Goal: Check status: Check status

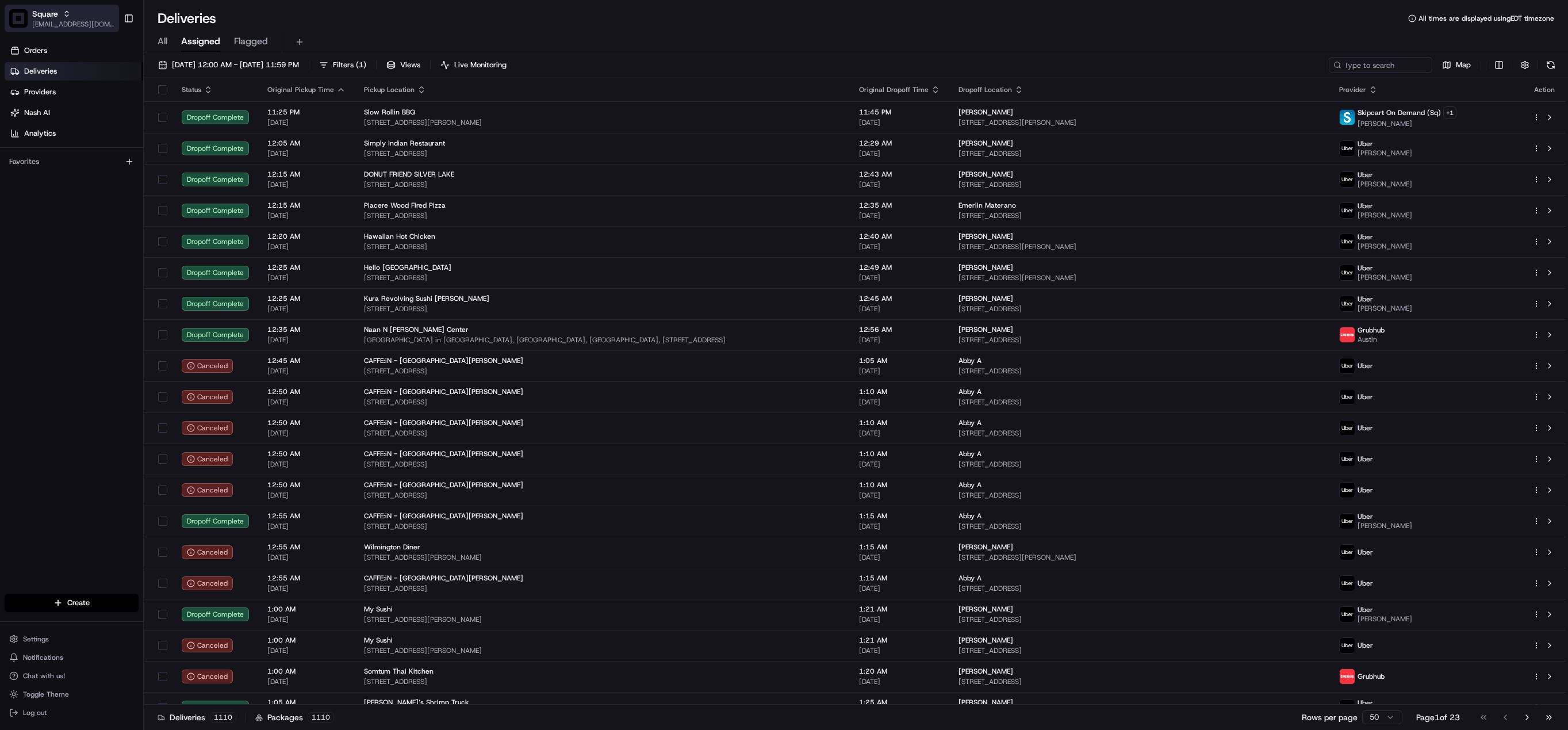
drag, startPoint x: 0, startPoint y: 0, endPoint x: 51, endPoint y: 21, distance: 55.2
click at [51, 21] on span "[EMAIL_ADDRESS][DOMAIN_NAME]" at bounding box center [73, 24] width 82 height 9
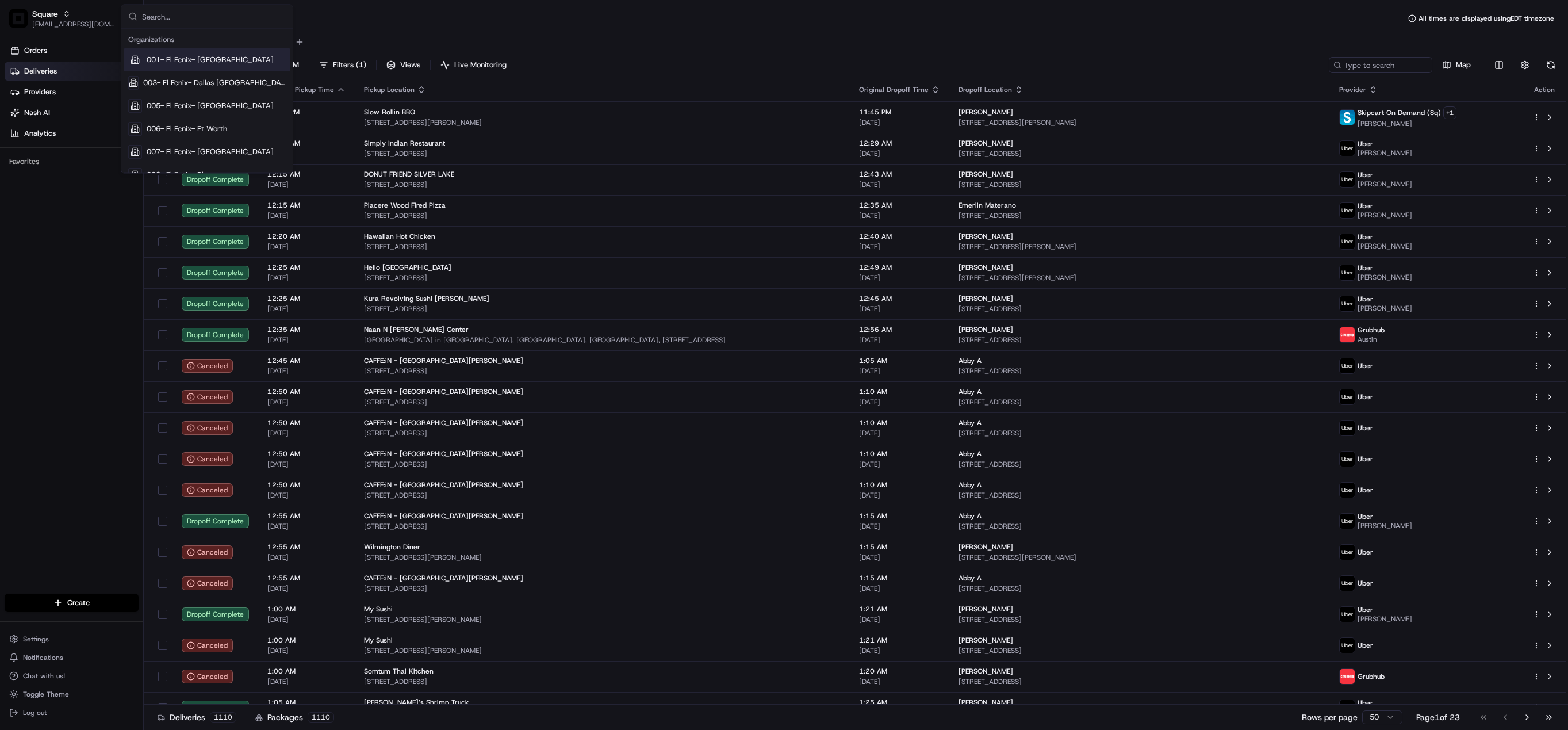
click at [205, 21] on input "text" at bounding box center [214, 17] width 144 height 23
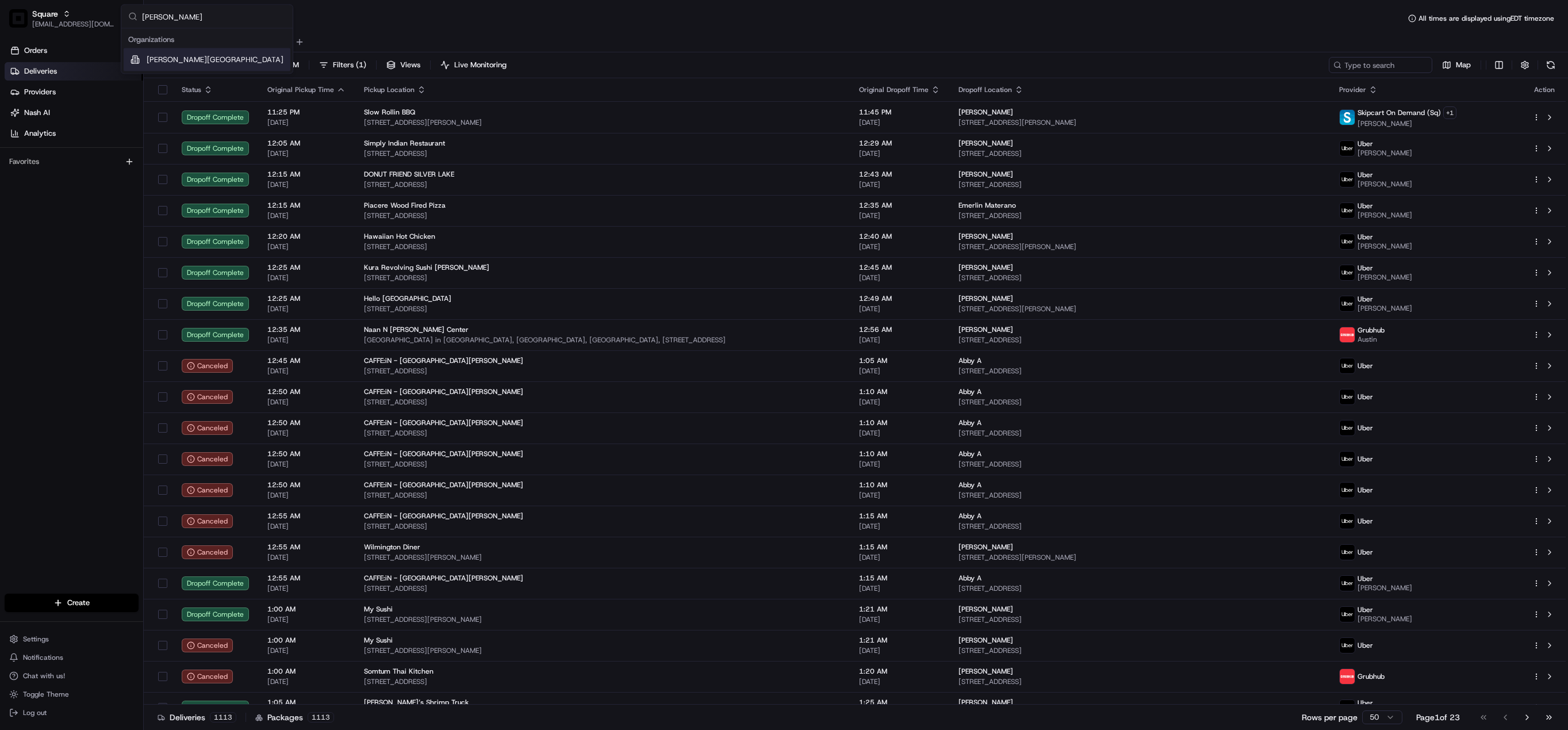
type input "[PERSON_NAME]"
click at [192, 59] on span "[PERSON_NAME][GEOGRAPHIC_DATA]" at bounding box center [215, 60] width 137 height 10
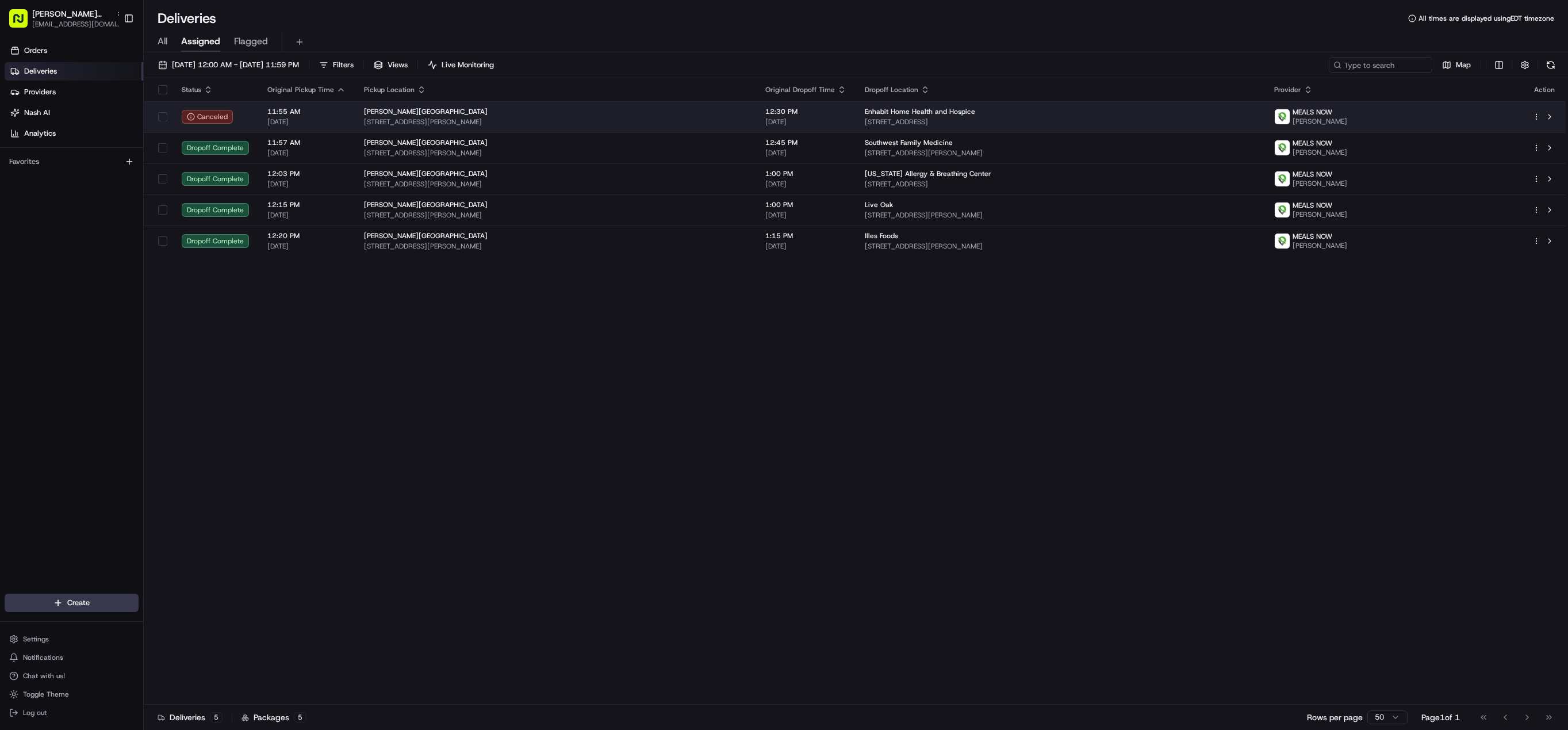
click at [856, 125] on td "Enhabit Home Health and Hospice [STREET_ADDRESS]" at bounding box center [1060, 116] width 410 height 31
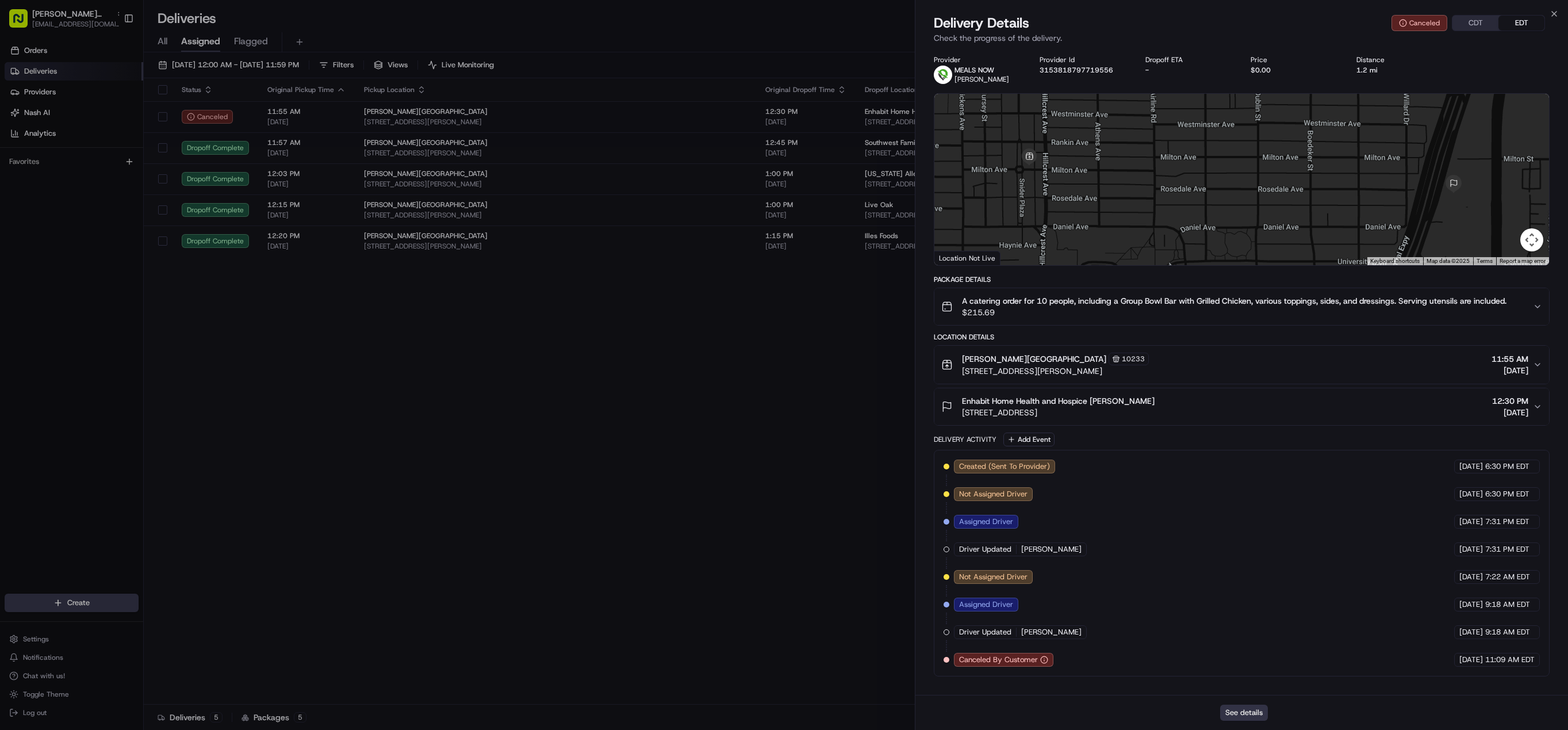
click at [1254, 712] on button "See details" at bounding box center [1244, 712] width 47 height 16
click at [57, 19] on span "[EMAIL_ADDRESS][DOMAIN_NAME]" at bounding box center [78, 24] width 92 height 9
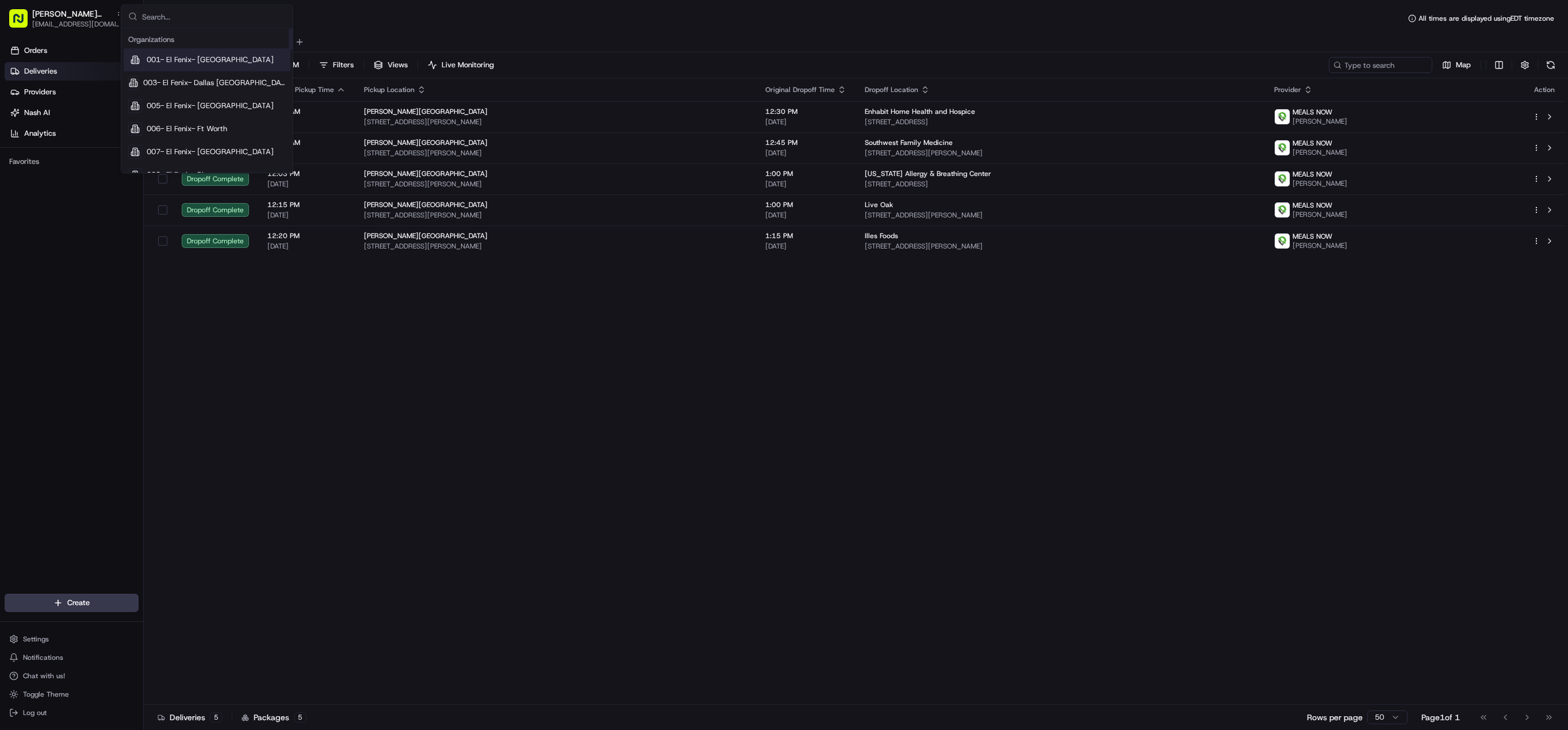
click at [170, 14] on input "text" at bounding box center [214, 17] width 144 height 23
type input "square"
click at [162, 93] on span "Square" at bounding box center [158, 94] width 24 height 10
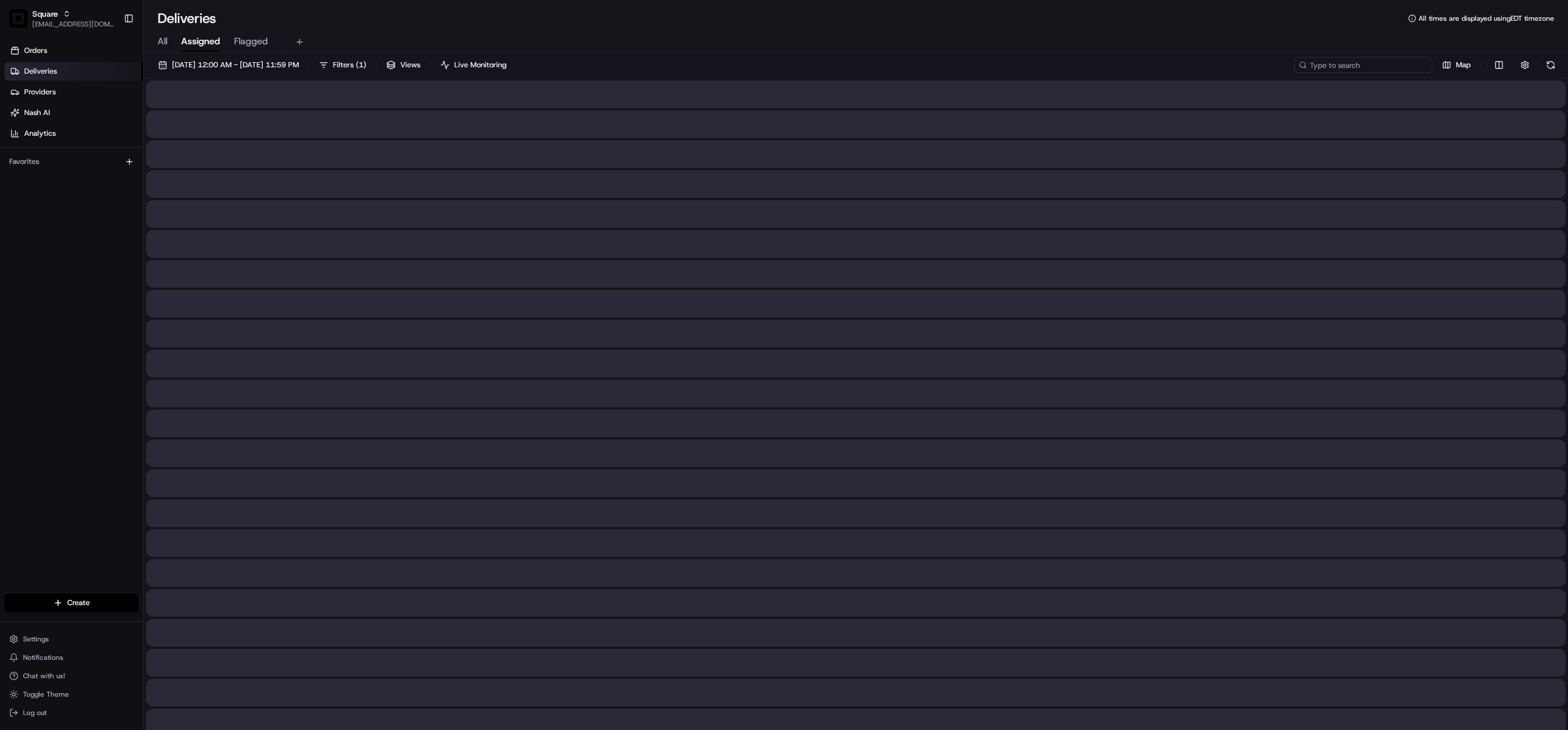
click at [1366, 68] on input at bounding box center [1363, 65] width 138 height 16
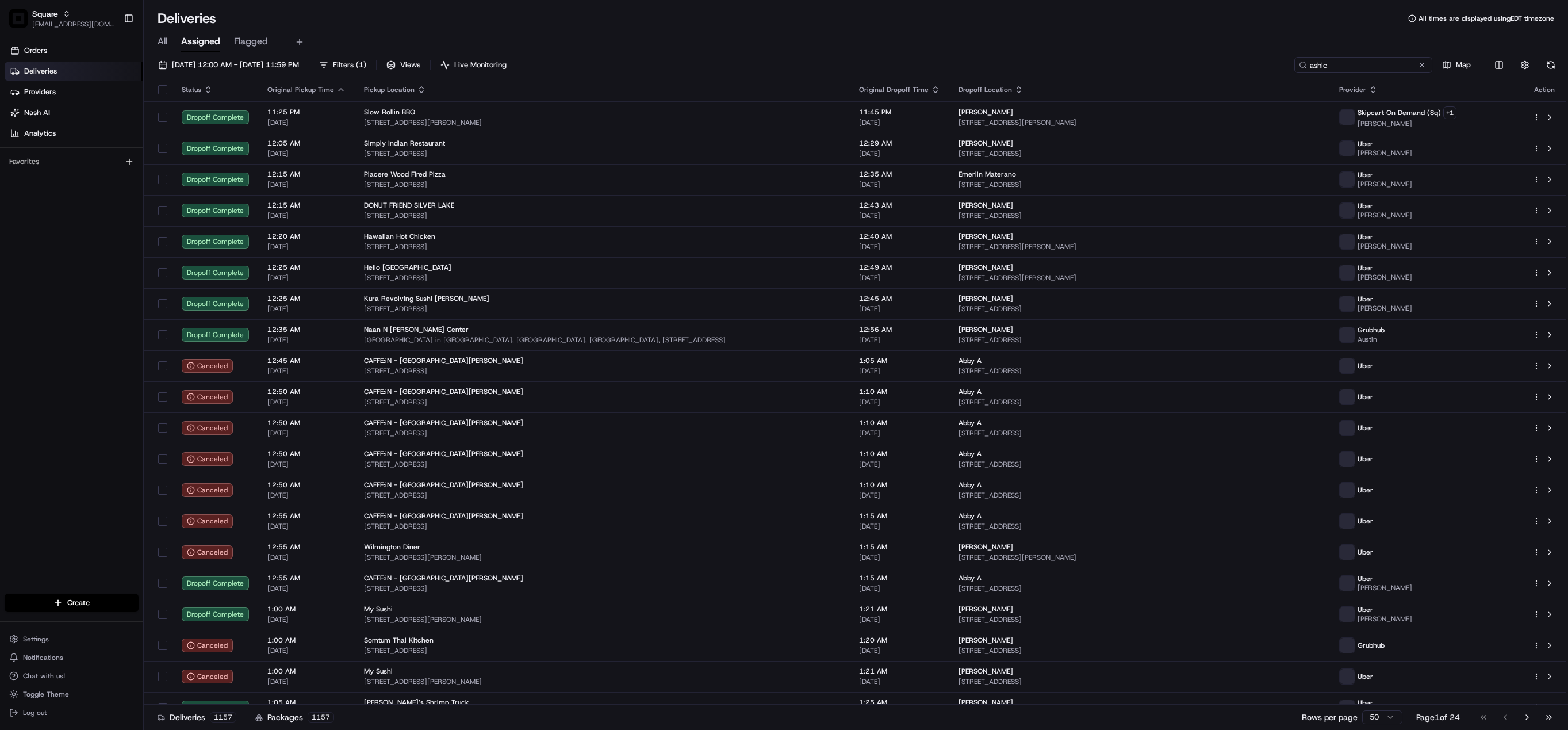
type input "[PERSON_NAME]"
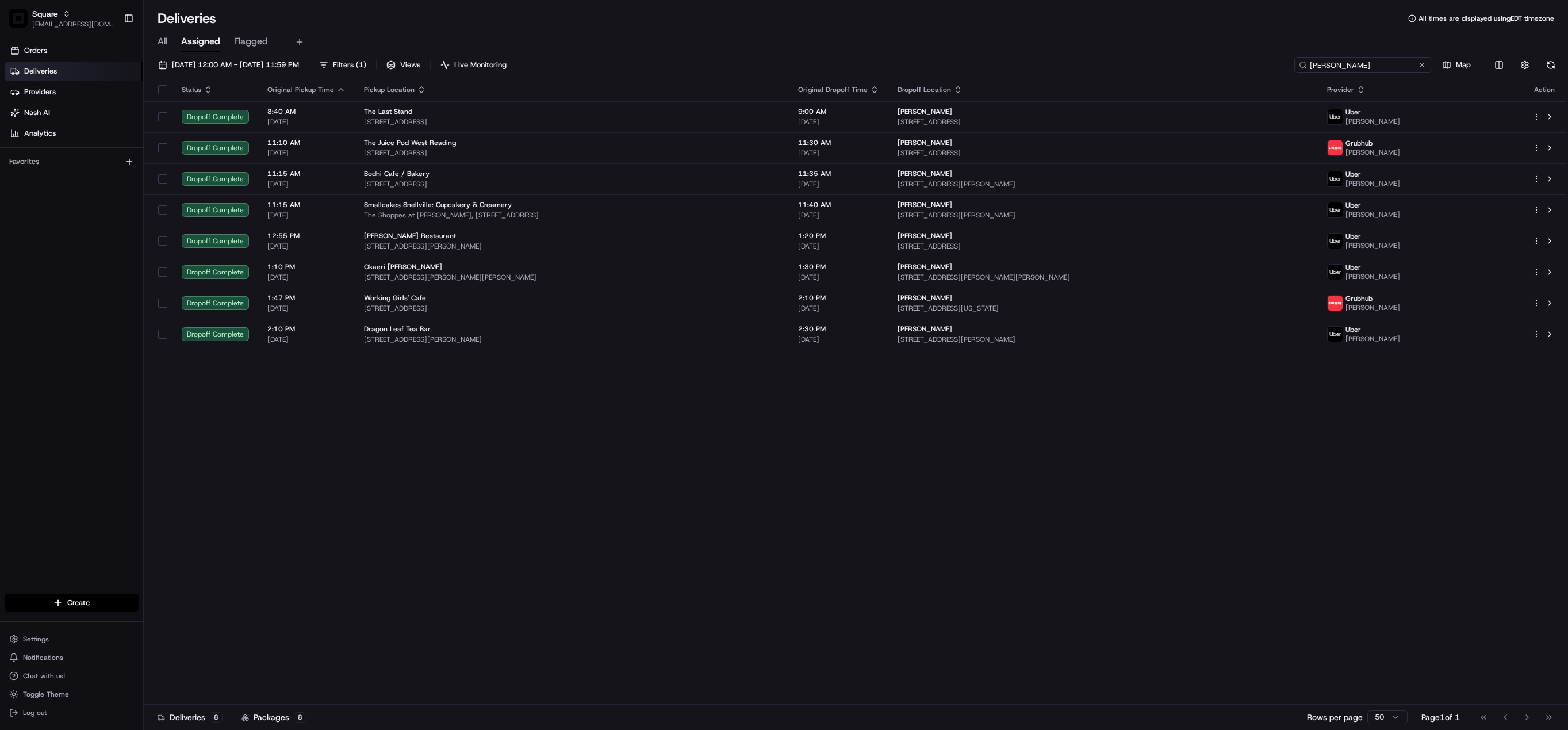
click at [1318, 59] on input "[PERSON_NAME]" at bounding box center [1363, 65] width 138 height 16
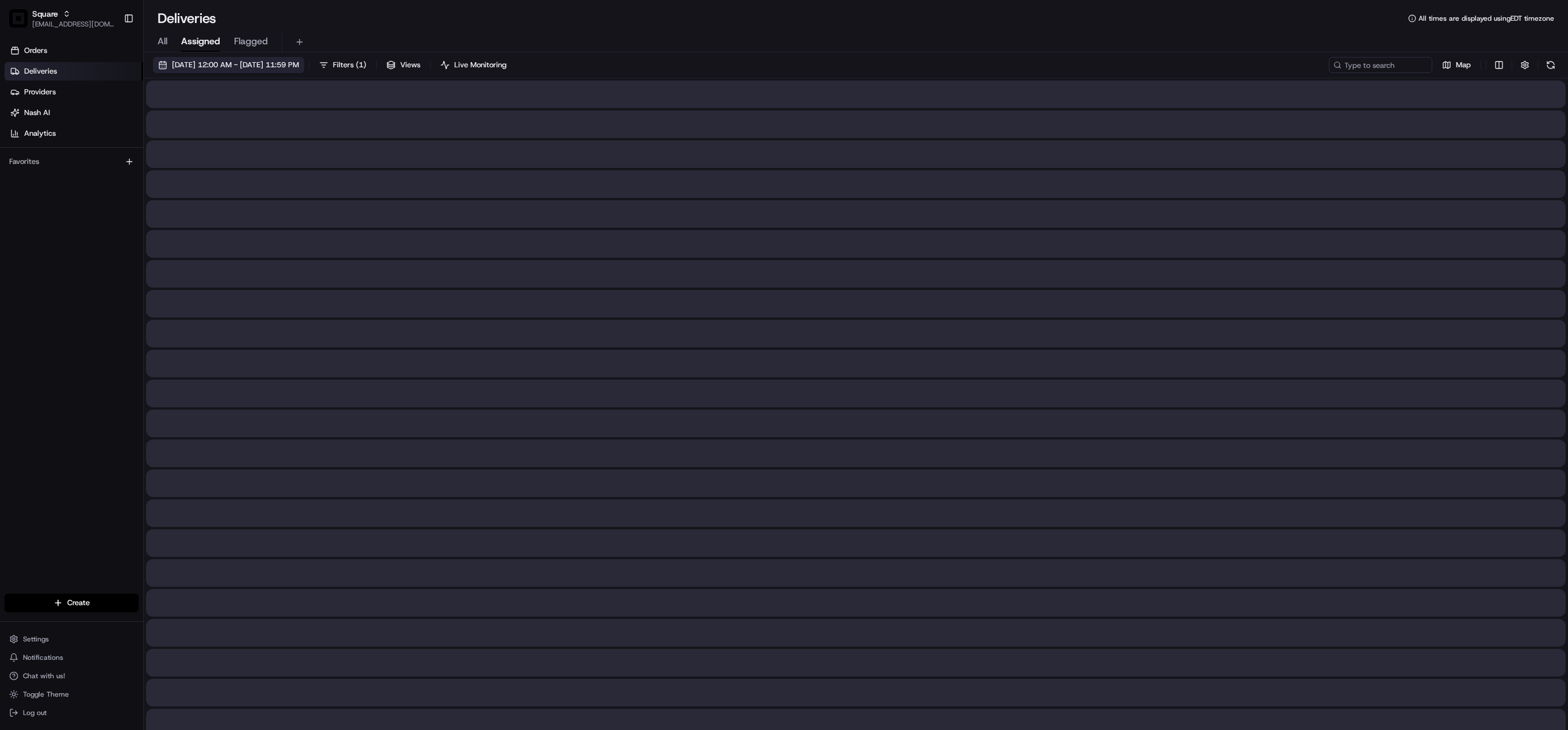
click at [224, 60] on span "[DATE] 12:00 AM - [DATE] 11:59 PM" at bounding box center [235, 65] width 127 height 10
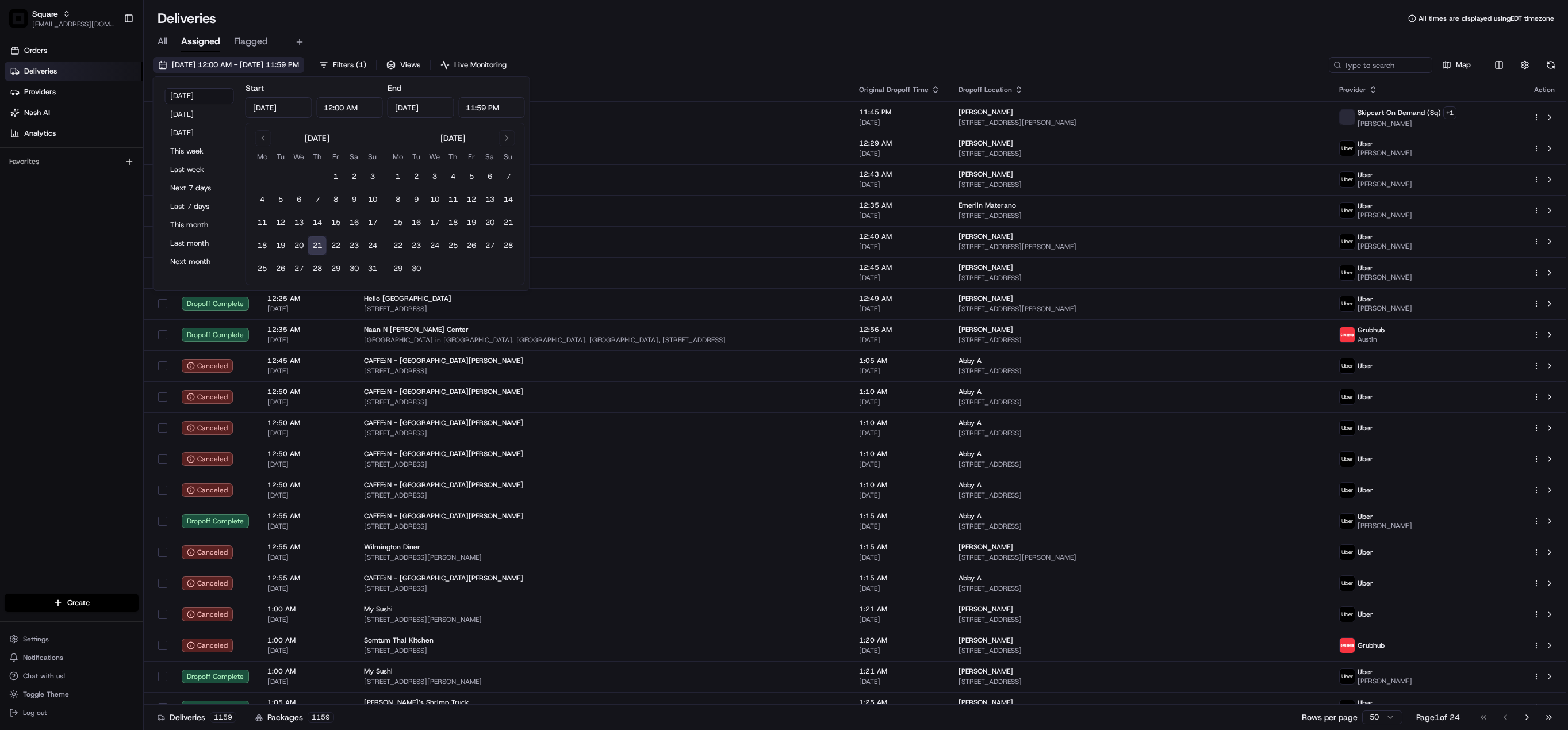
type input "[DATE]"
type input "12:00 AM"
type input "[DATE]"
type input "11:59 PM"
click at [245, 68] on span "[DATE] 12:00 AM - [DATE] 11:59 PM" at bounding box center [235, 65] width 127 height 10
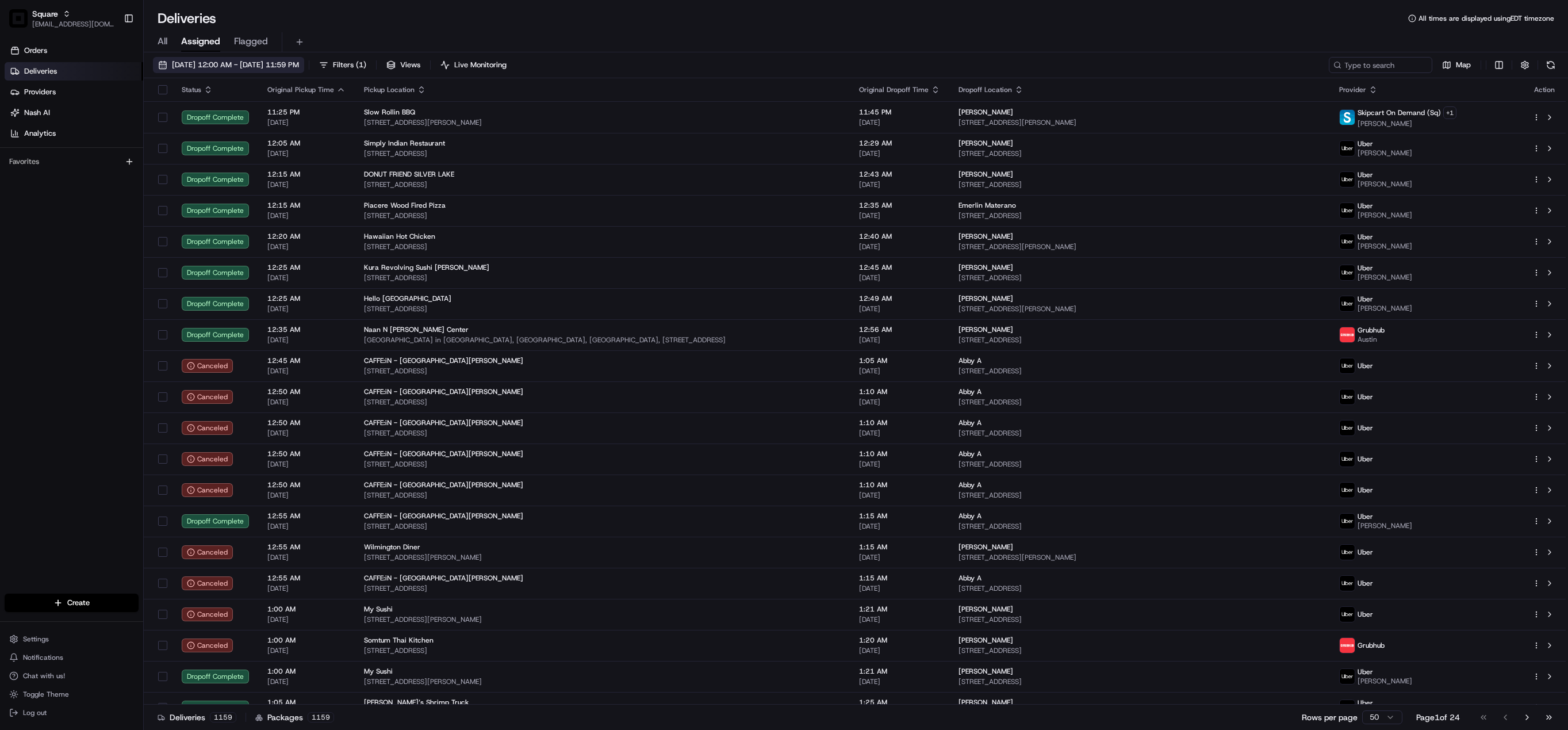
click at [245, 68] on span "[DATE] 12:00 AM - [DATE] 11:59 PM" at bounding box center [235, 65] width 127 height 10
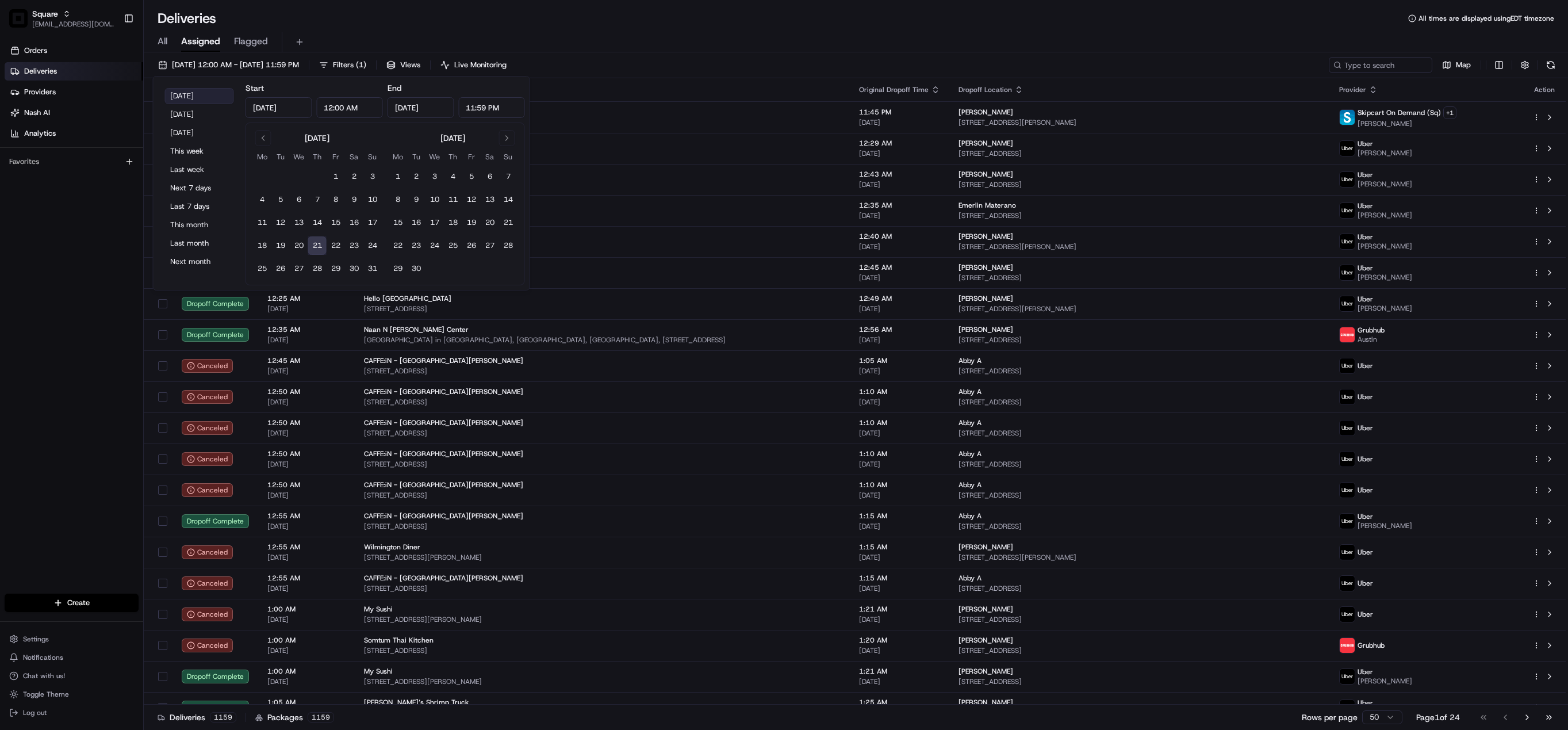
click at [200, 99] on button "[DATE]" at bounding box center [199, 96] width 69 height 16
click at [1398, 63] on input at bounding box center [1363, 65] width 138 height 16
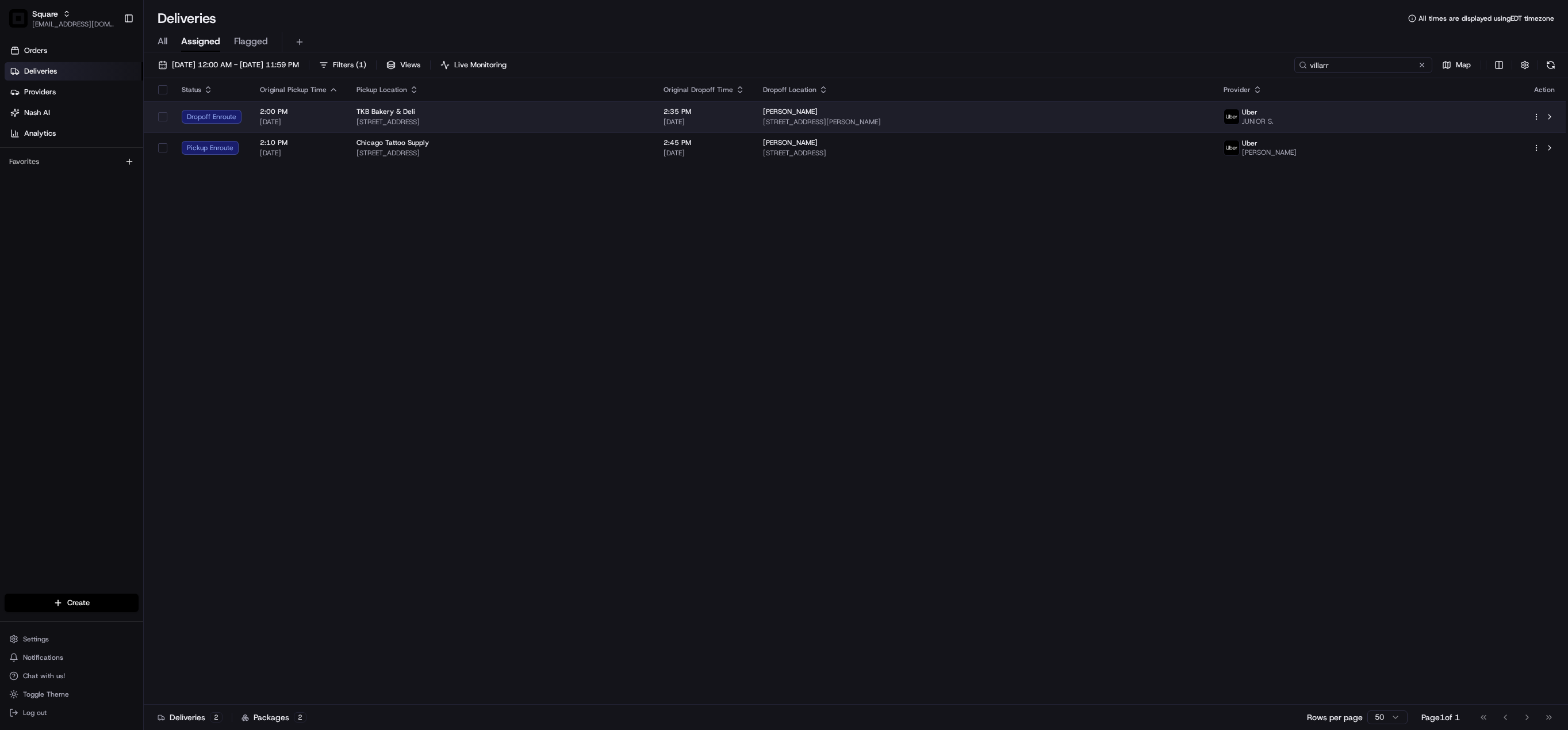
type input "villarr"
click at [950, 118] on span "[STREET_ADDRESS][PERSON_NAME]" at bounding box center [984, 122] width 442 height 9
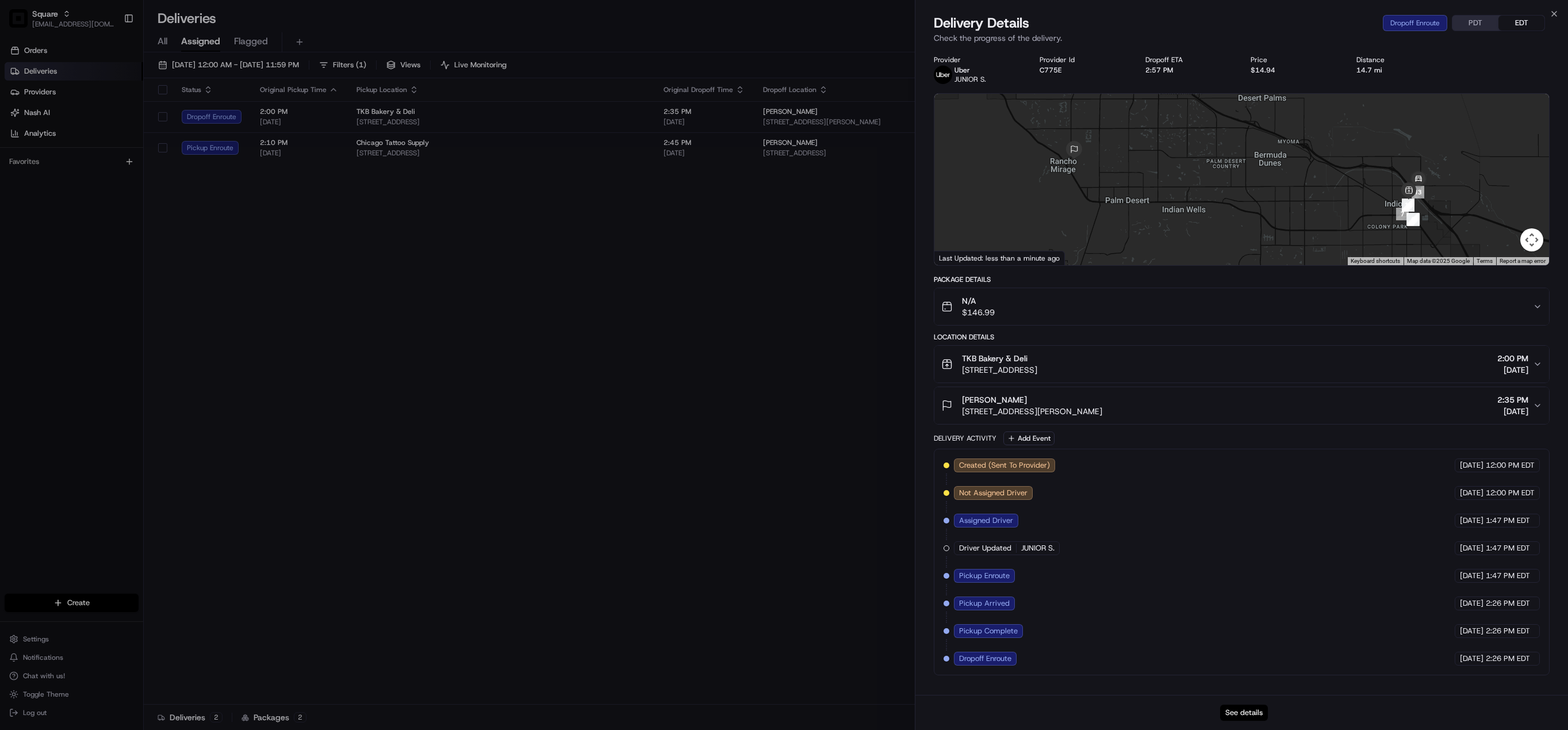
click at [1244, 708] on button "See details" at bounding box center [1244, 712] width 47 height 16
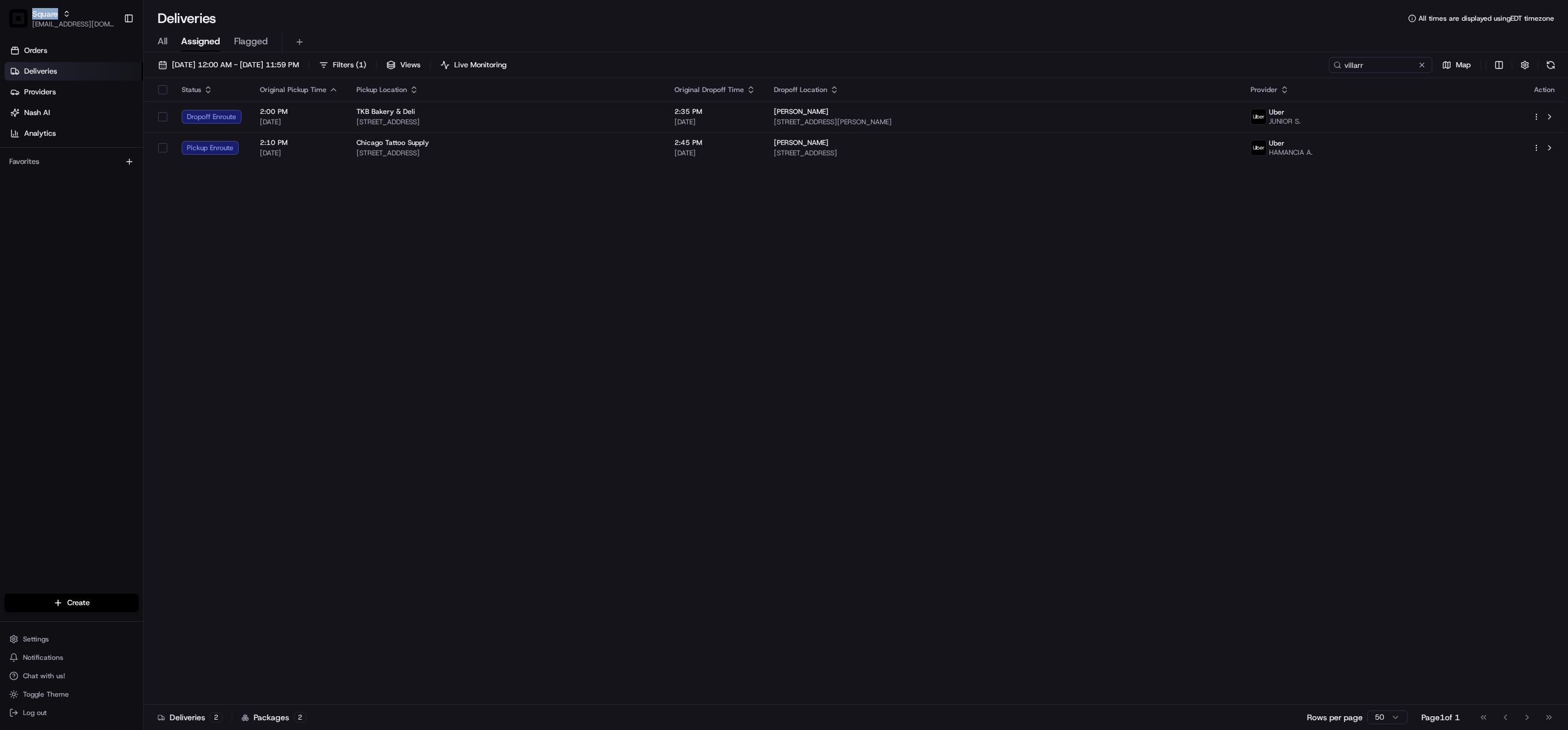
click at [37, 16] on span "Square" at bounding box center [45, 13] width 26 height 12
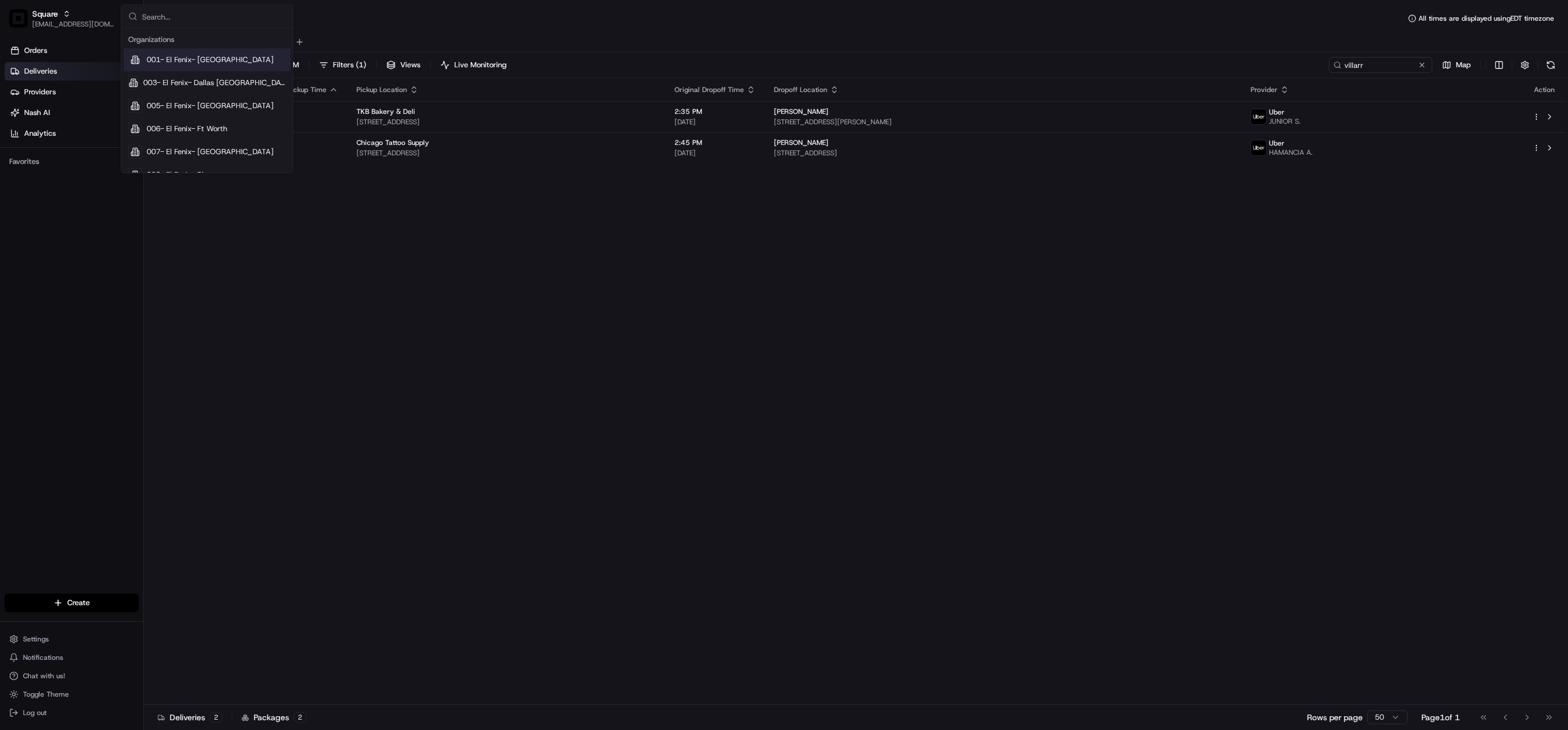
click at [164, 16] on input "text" at bounding box center [214, 17] width 144 height 23
type input "local fav"
click at [205, 66] on div "Local Favorite" at bounding box center [207, 60] width 167 height 23
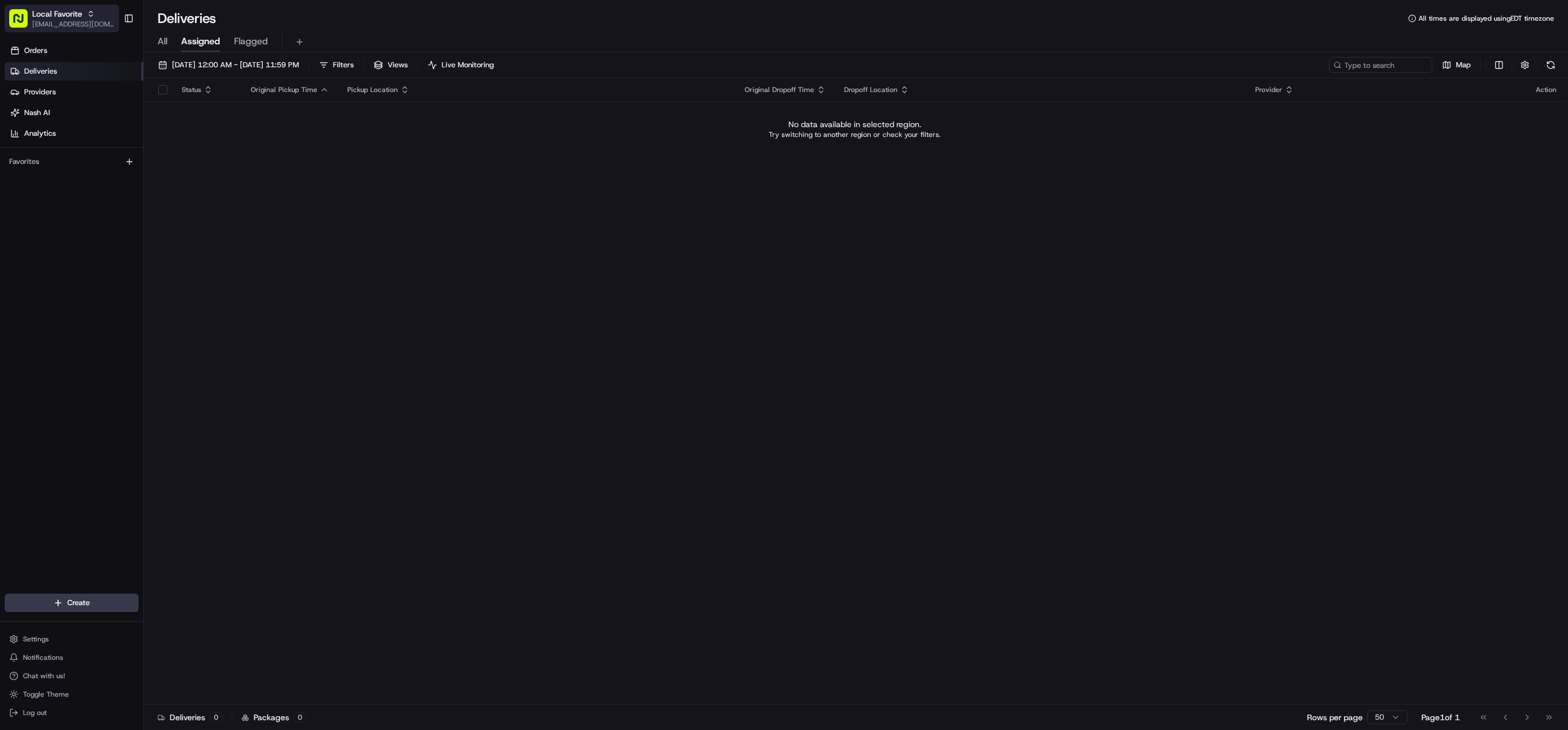
click at [55, 16] on span "Local Favorite" at bounding box center [57, 13] width 50 height 12
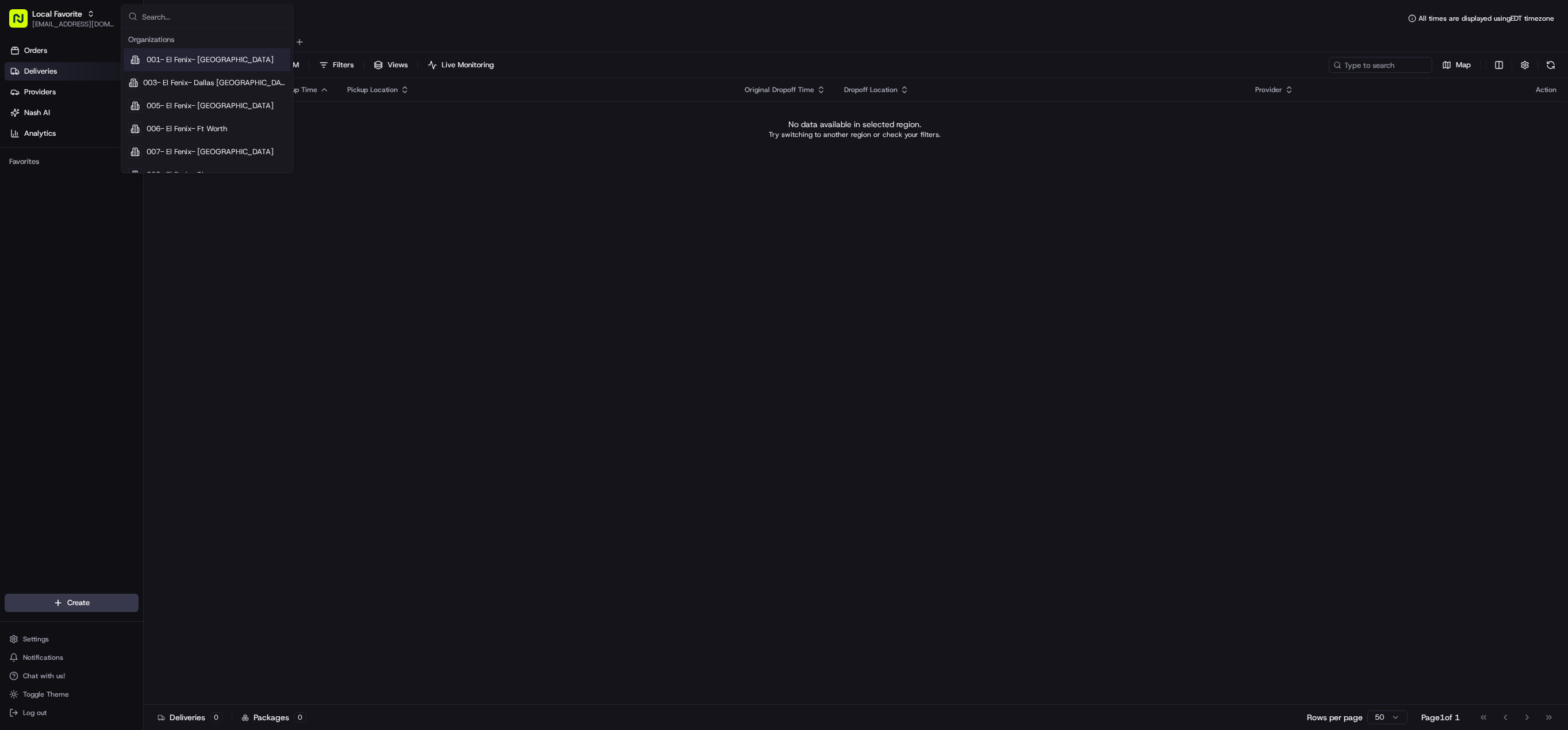
click at [167, 19] on input "text" at bounding box center [214, 17] width 144 height 23
type input "village burger"
click at [197, 63] on span "601- Village [GEOGRAPHIC_DATA]- [GEOGRAPHIC_DATA]" at bounding box center [214, 60] width 142 height 10
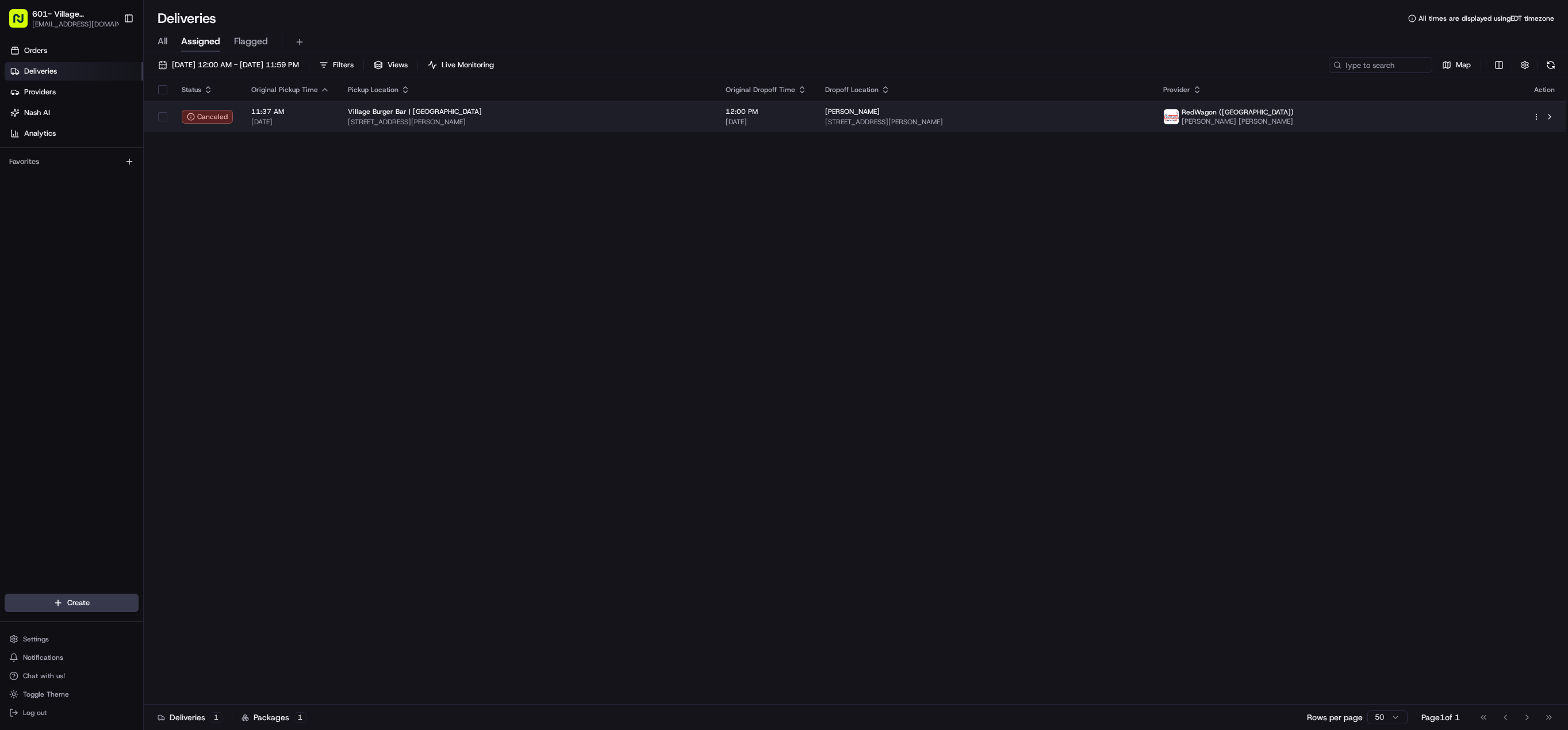
click at [640, 111] on div "Village Burger Bar | [GEOGRAPHIC_DATA]" at bounding box center [527, 111] width 359 height 9
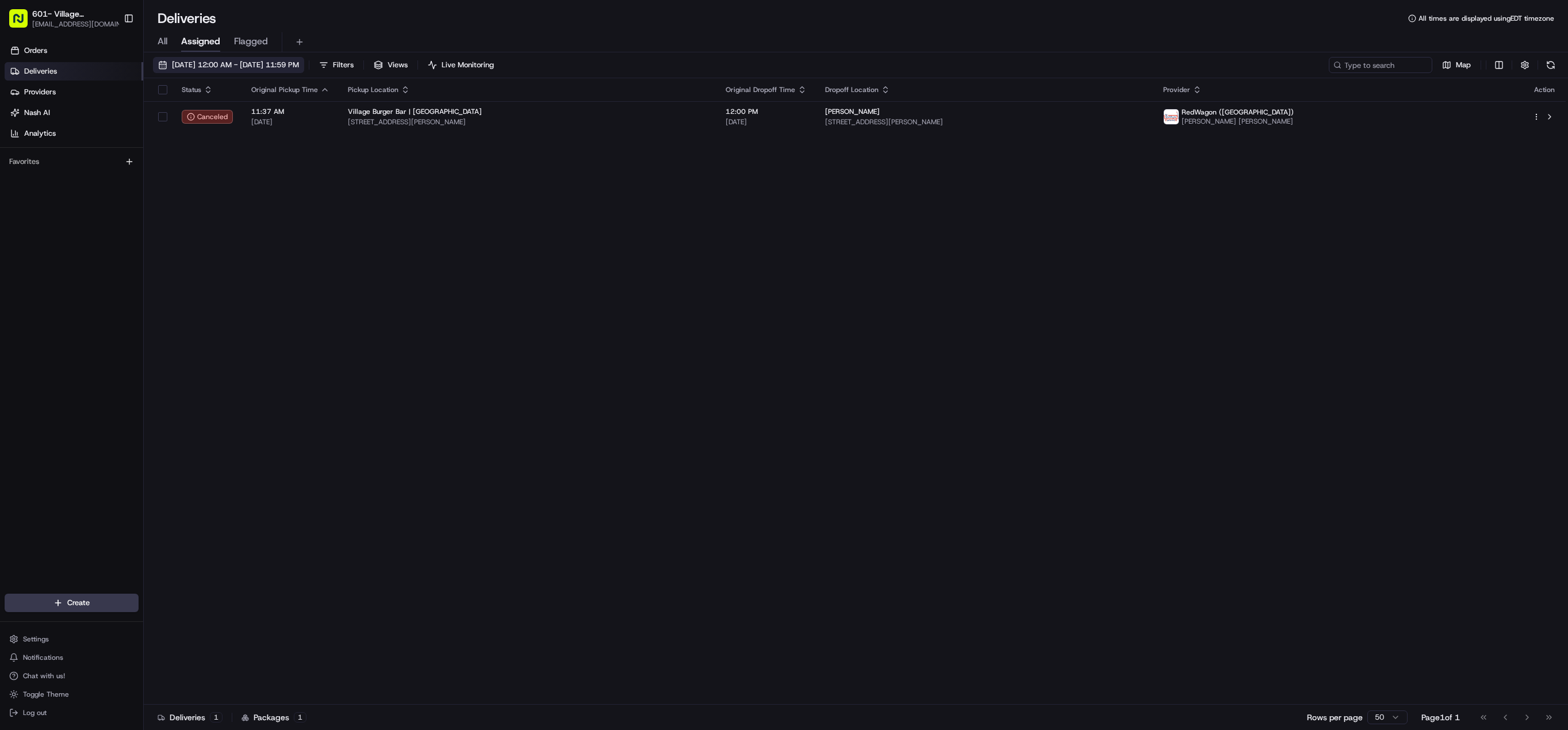
click at [236, 62] on span "[DATE] 12:00 AM - [DATE] 11:59 PM" at bounding box center [235, 65] width 127 height 10
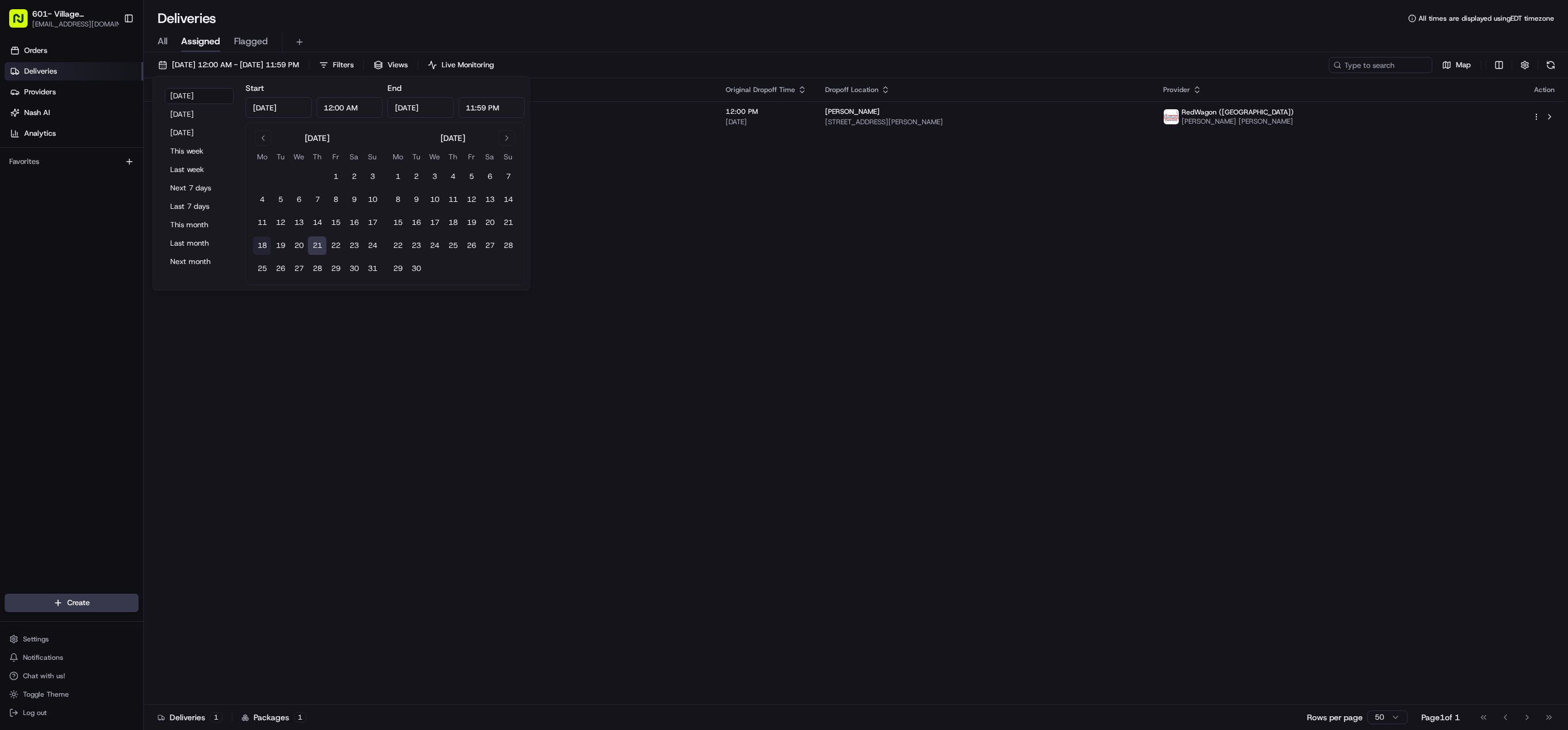
click at [266, 248] on button "18" at bounding box center [262, 245] width 18 height 18
type input "[DATE]"
click at [725, 327] on div "Status Original Pickup Time Pickup Location Original Dropoff Time Dropoff Locat…" at bounding box center [855, 391] width 1422 height 626
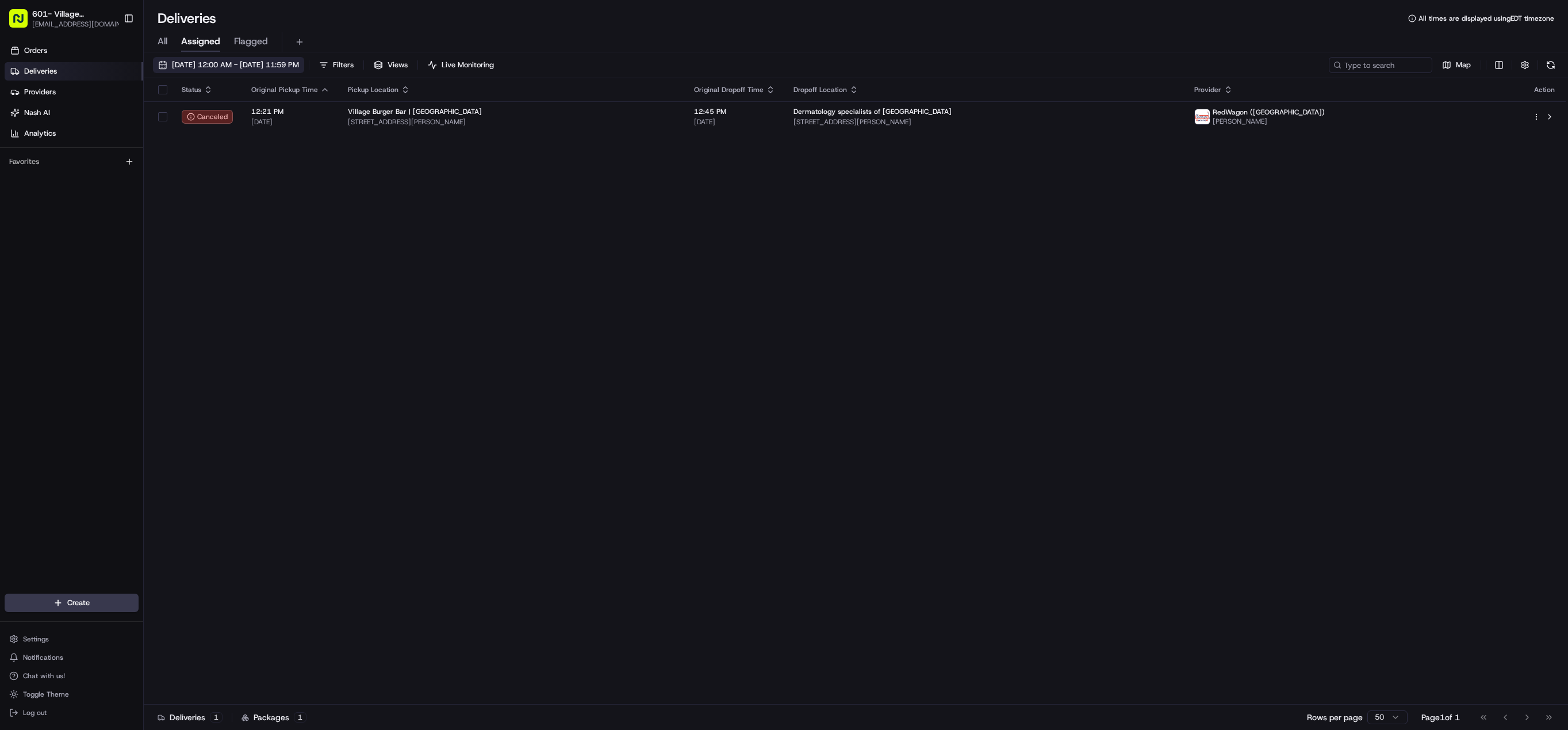
click at [252, 64] on span "[DATE] 12:00 AM - [DATE] 11:59 PM" at bounding box center [235, 65] width 127 height 10
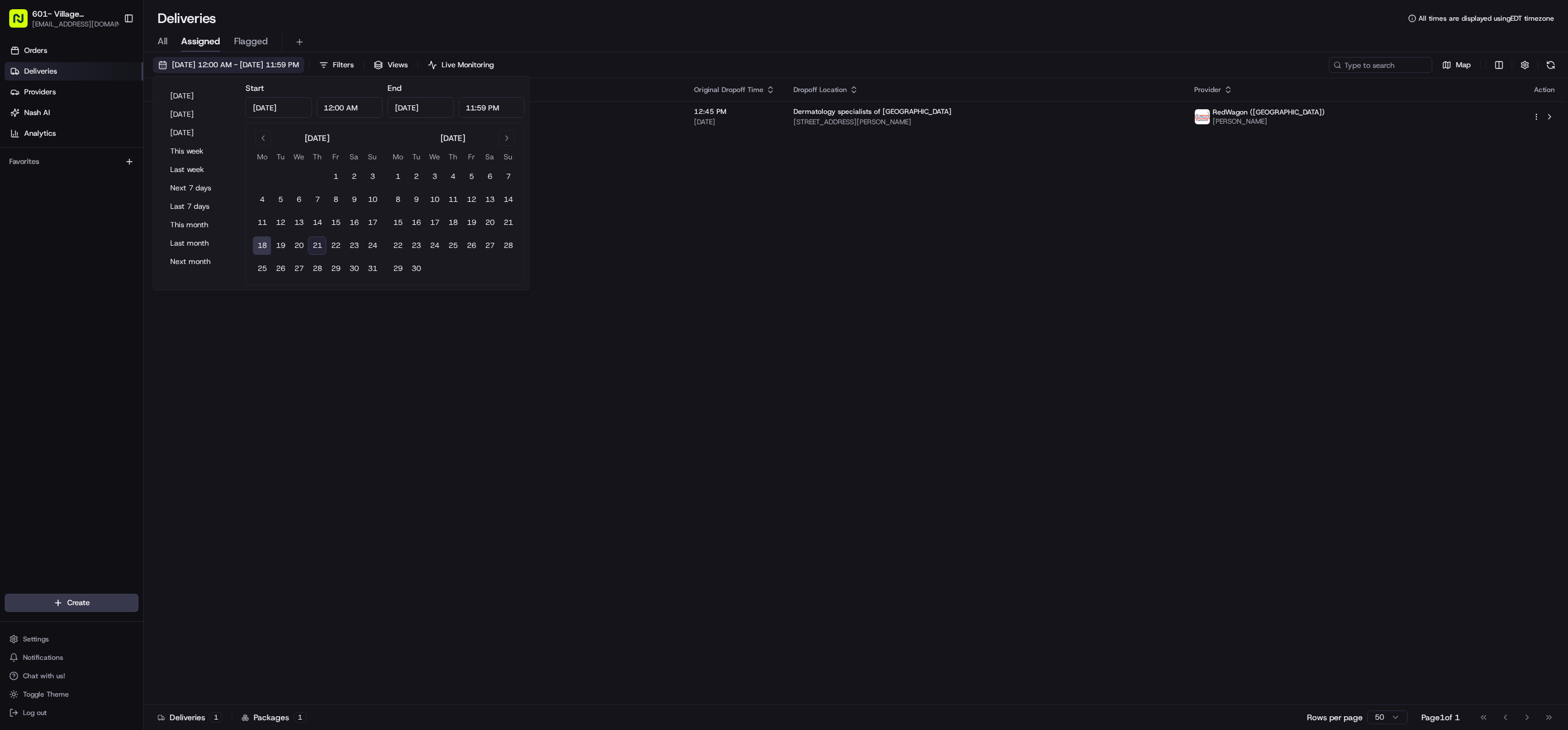
click at [252, 64] on span "[DATE] 12:00 AM - [DATE] 11:59 PM" at bounding box center [235, 65] width 127 height 10
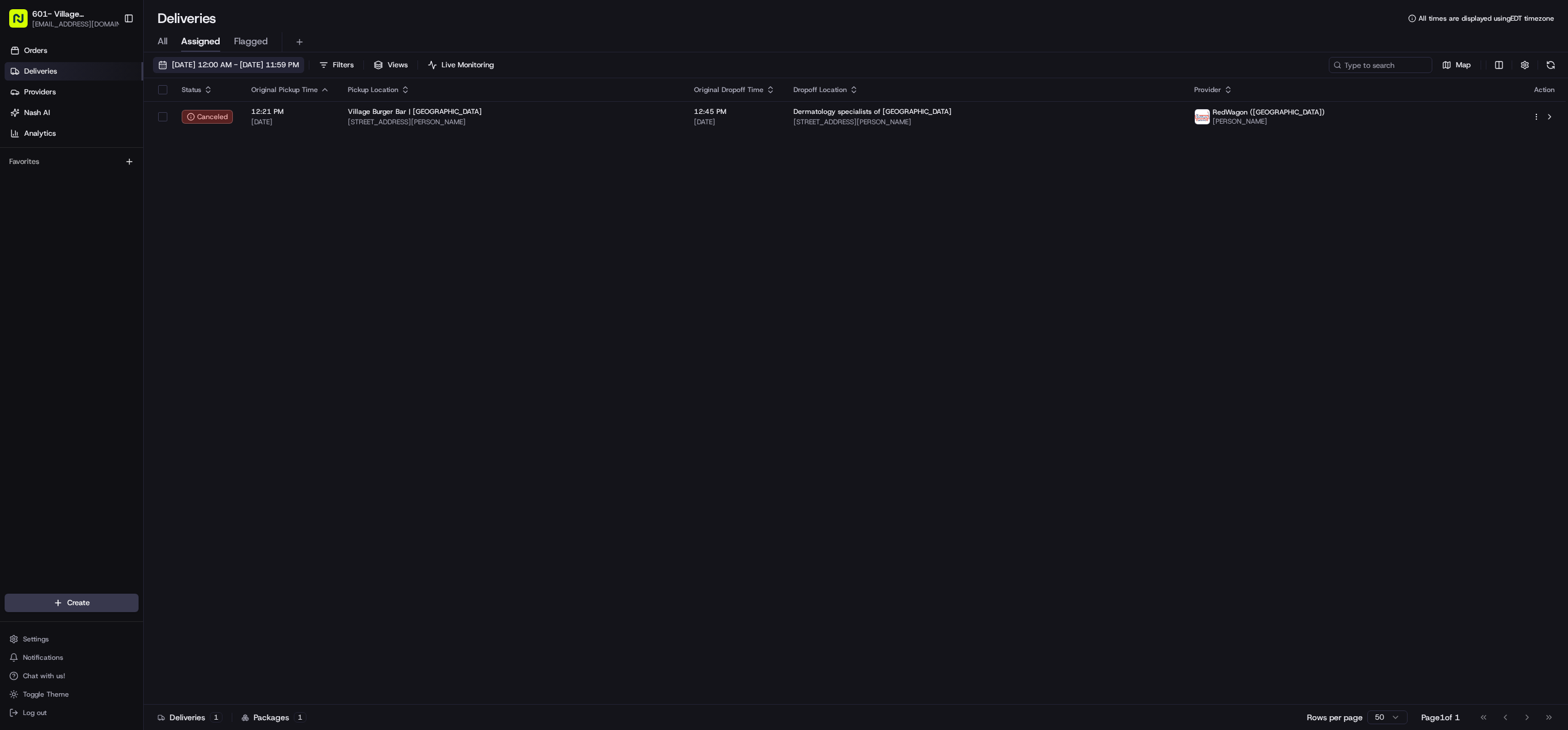
click at [252, 64] on span "[DATE] 12:00 AM - [DATE] 11:59 PM" at bounding box center [235, 65] width 127 height 10
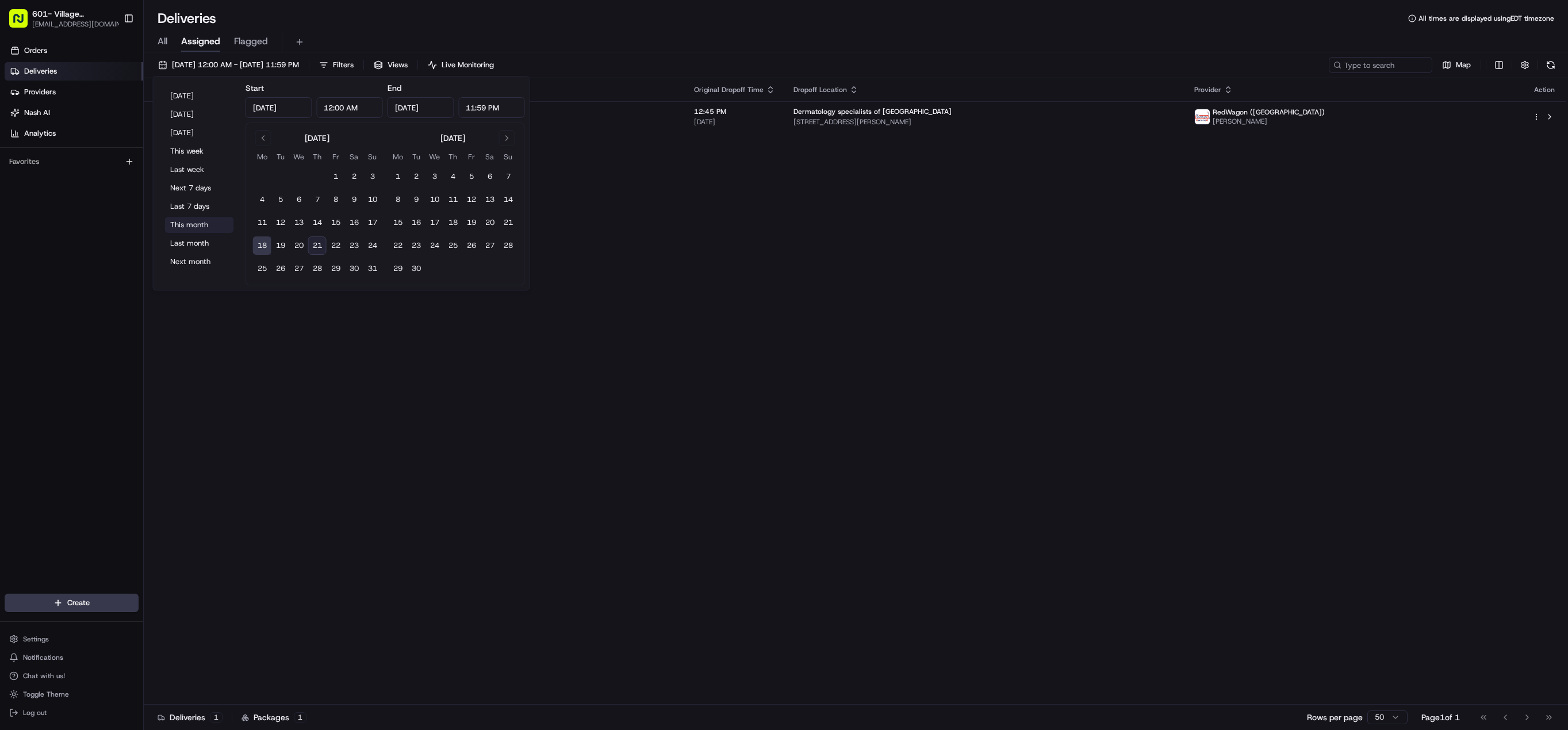
click at [195, 224] on button "This month" at bounding box center [199, 225] width 69 height 16
type input "[DATE]"
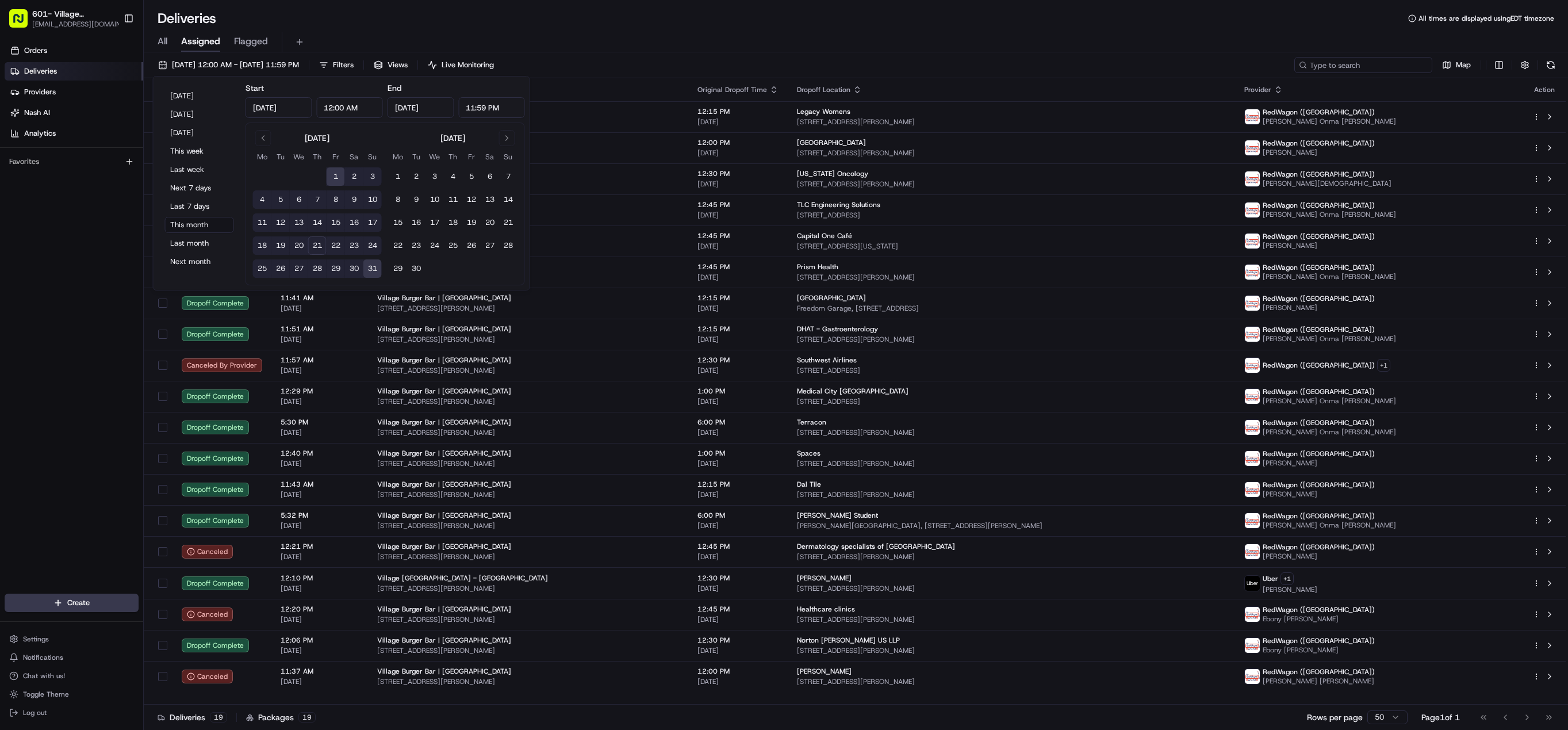
click at [1368, 61] on input at bounding box center [1363, 65] width 138 height 16
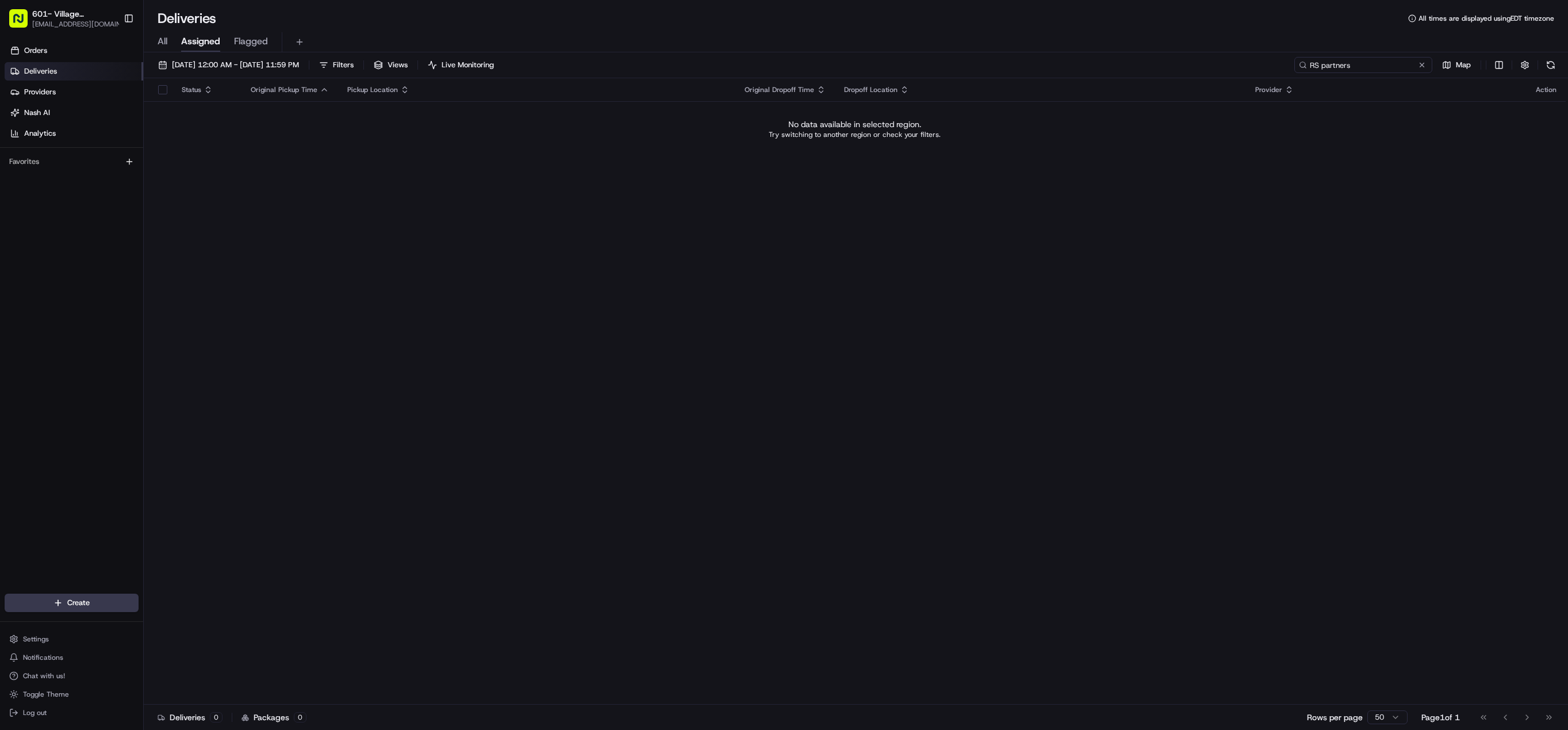
type input "RS partners"
click at [234, 68] on span "[DATE] 12:00 AM - [DATE] 11:59 PM" at bounding box center [235, 65] width 127 height 10
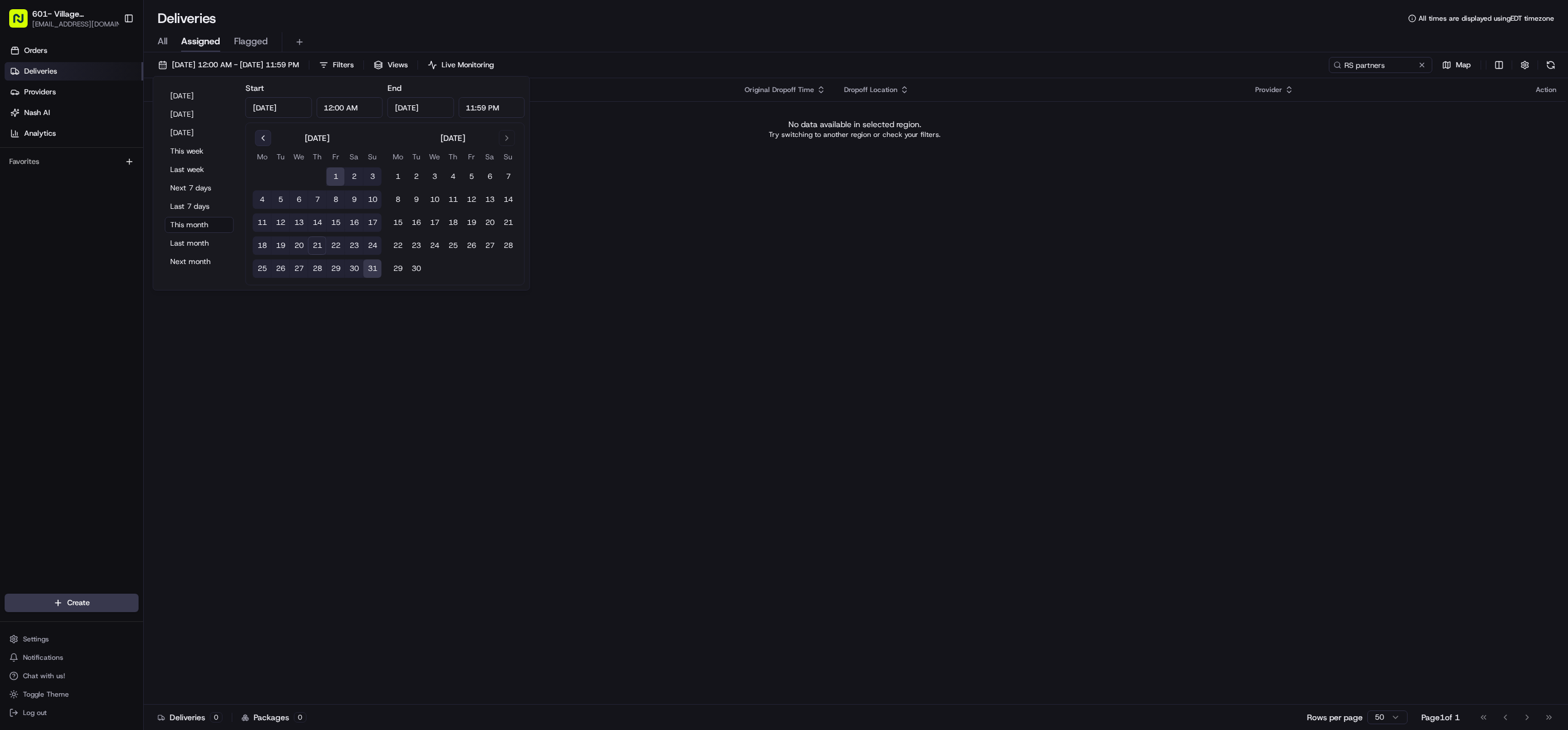
click at [261, 136] on button "Go to previous month" at bounding box center [263, 138] width 16 height 16
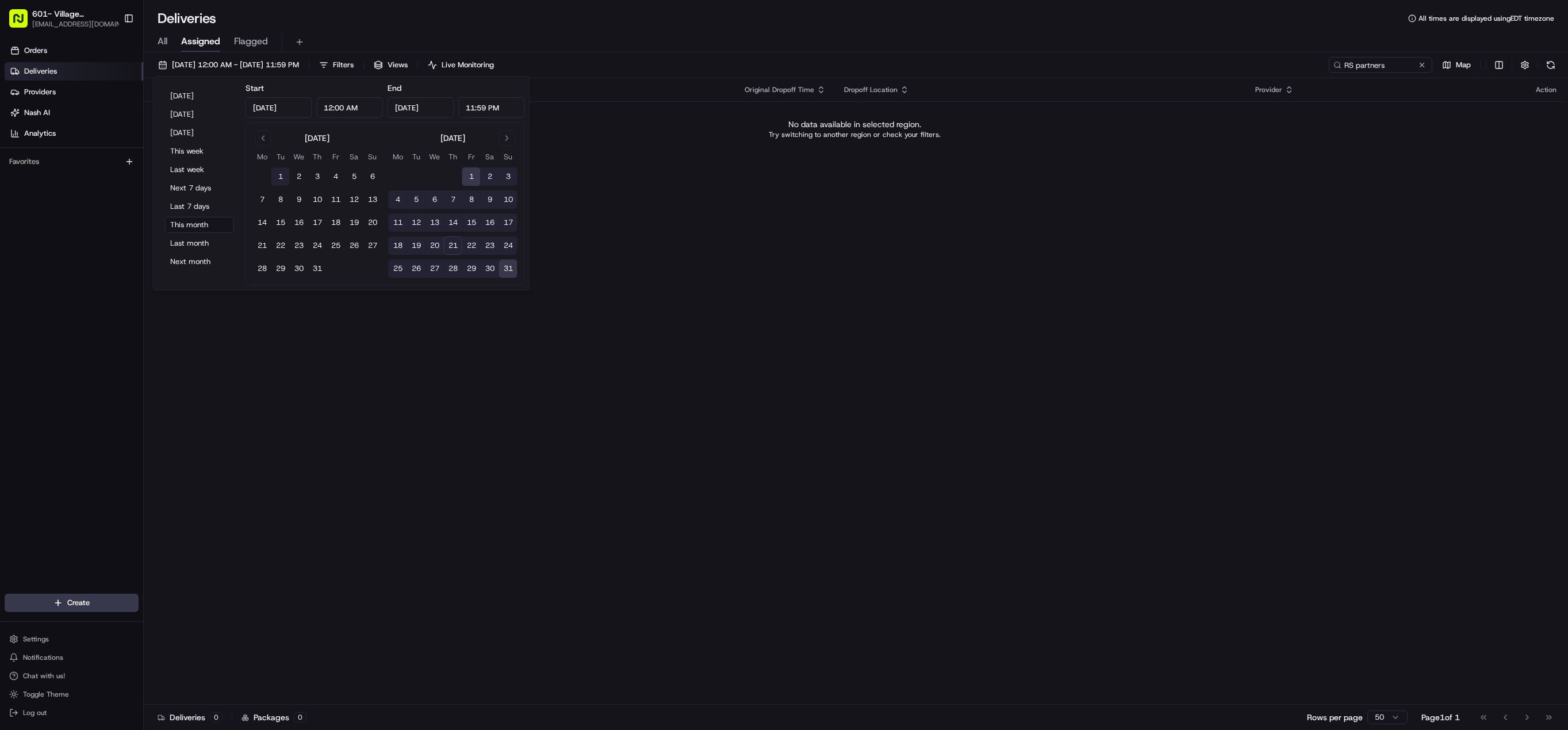
click at [281, 177] on button "1" at bounding box center [281, 177] width 18 height 18
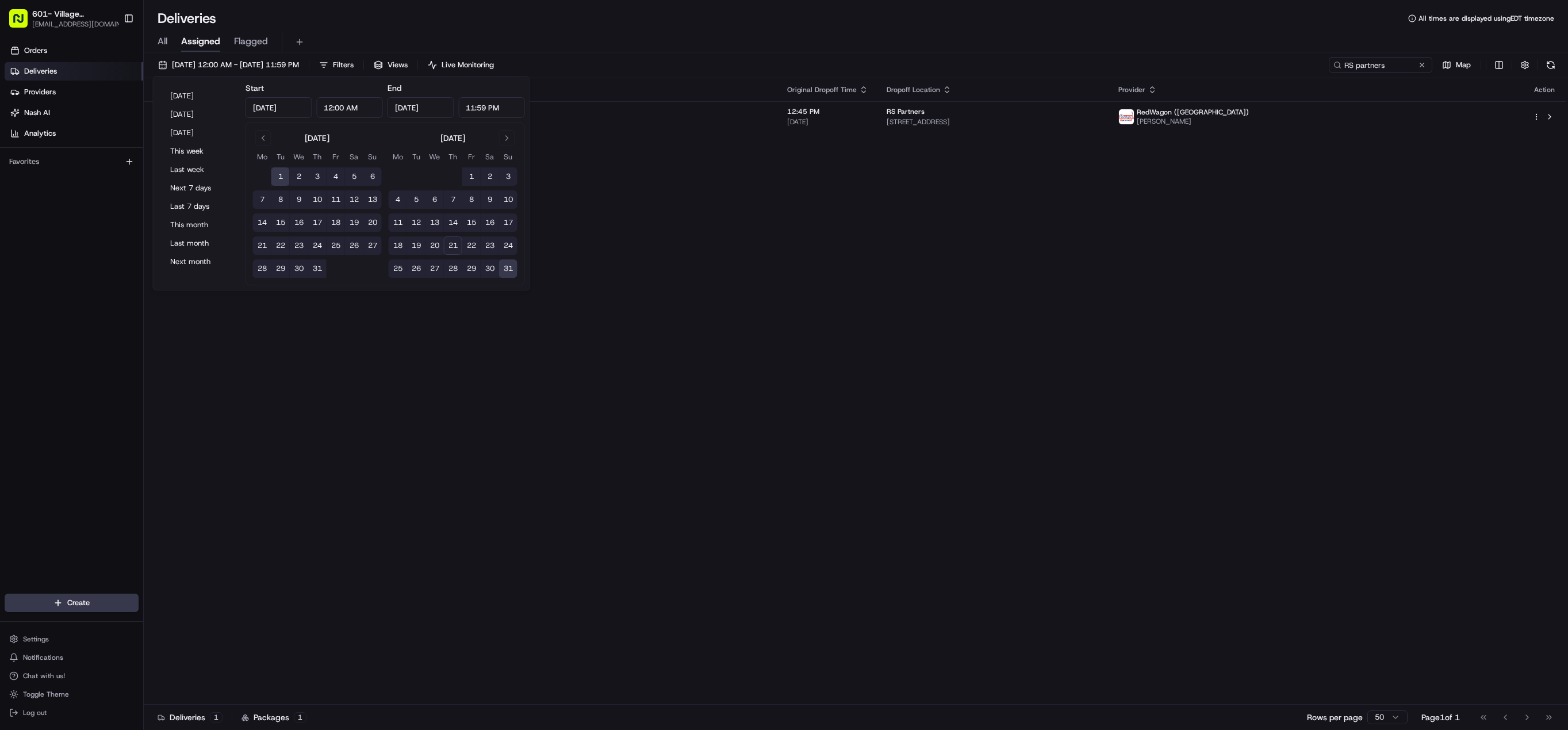
click at [320, 269] on button "31" at bounding box center [317, 268] width 18 height 18
type input "[DATE]"
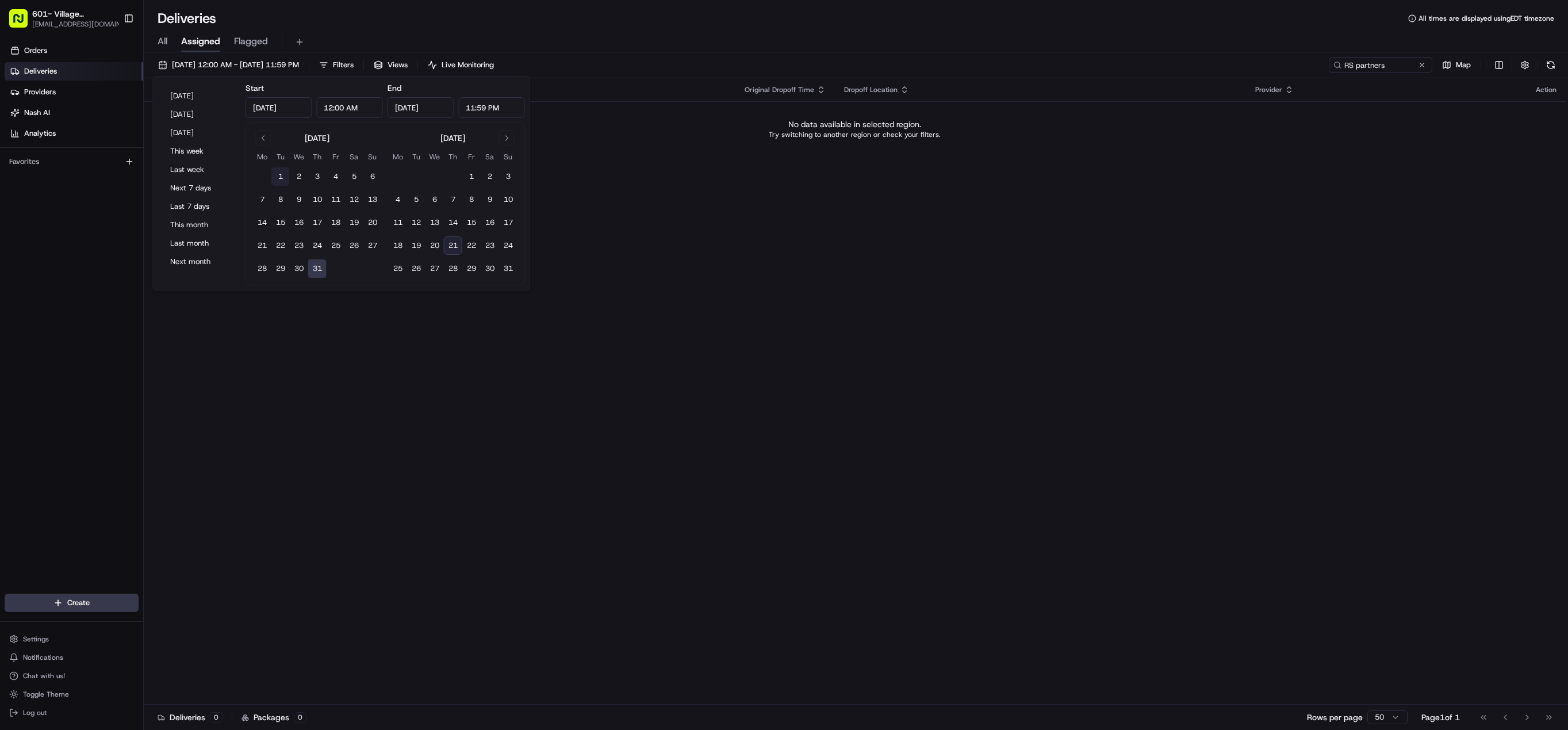
click at [280, 175] on button "1" at bounding box center [281, 177] width 18 height 18
type input "[DATE]"
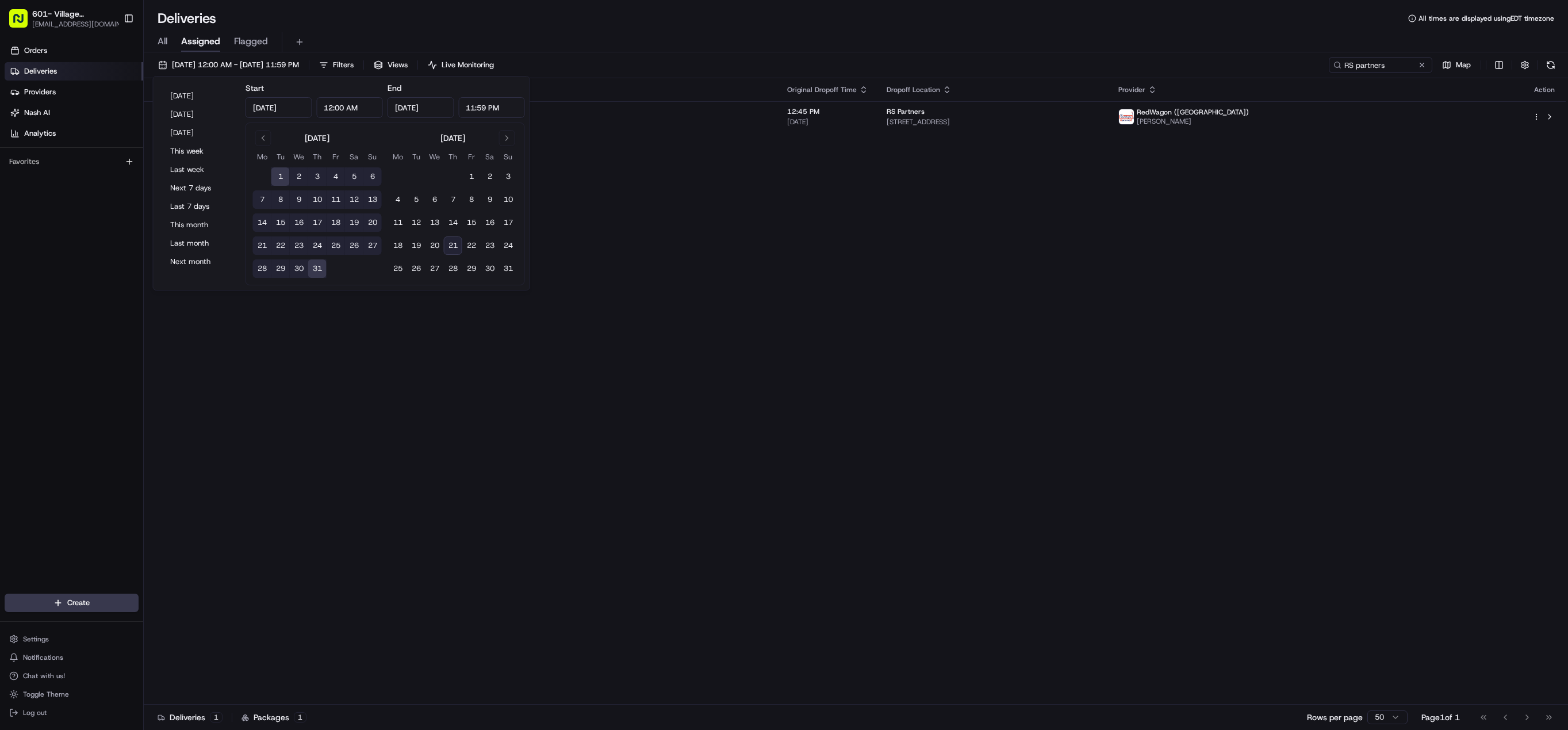
click at [962, 263] on div "Status Original Pickup Time Pickup Location Original Dropoff Time Dropoff Locat…" at bounding box center [855, 391] width 1422 height 626
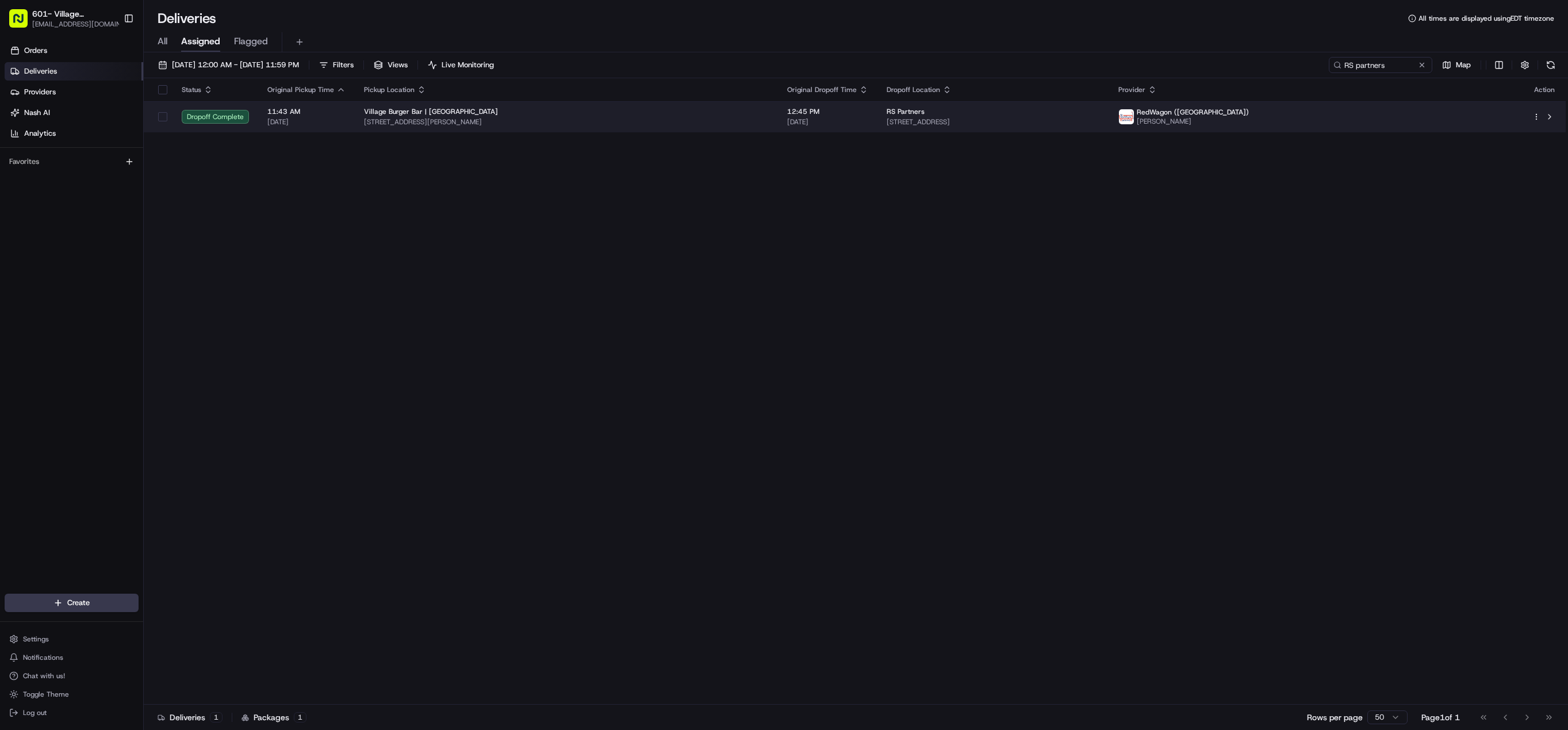
click at [769, 124] on span "[STREET_ADDRESS][PERSON_NAME]" at bounding box center [566, 122] width 405 height 9
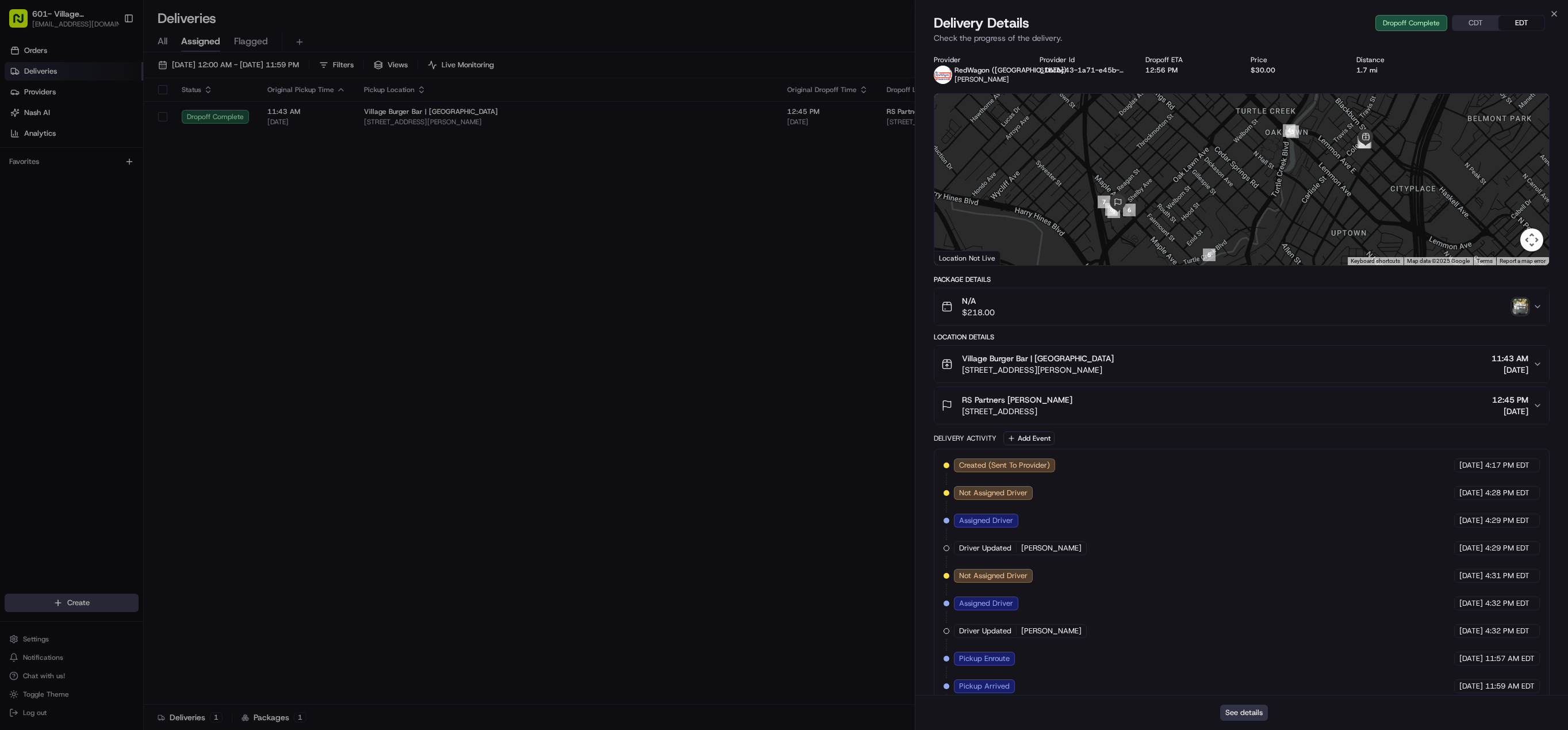
click at [1237, 715] on button "See details" at bounding box center [1244, 712] width 47 height 16
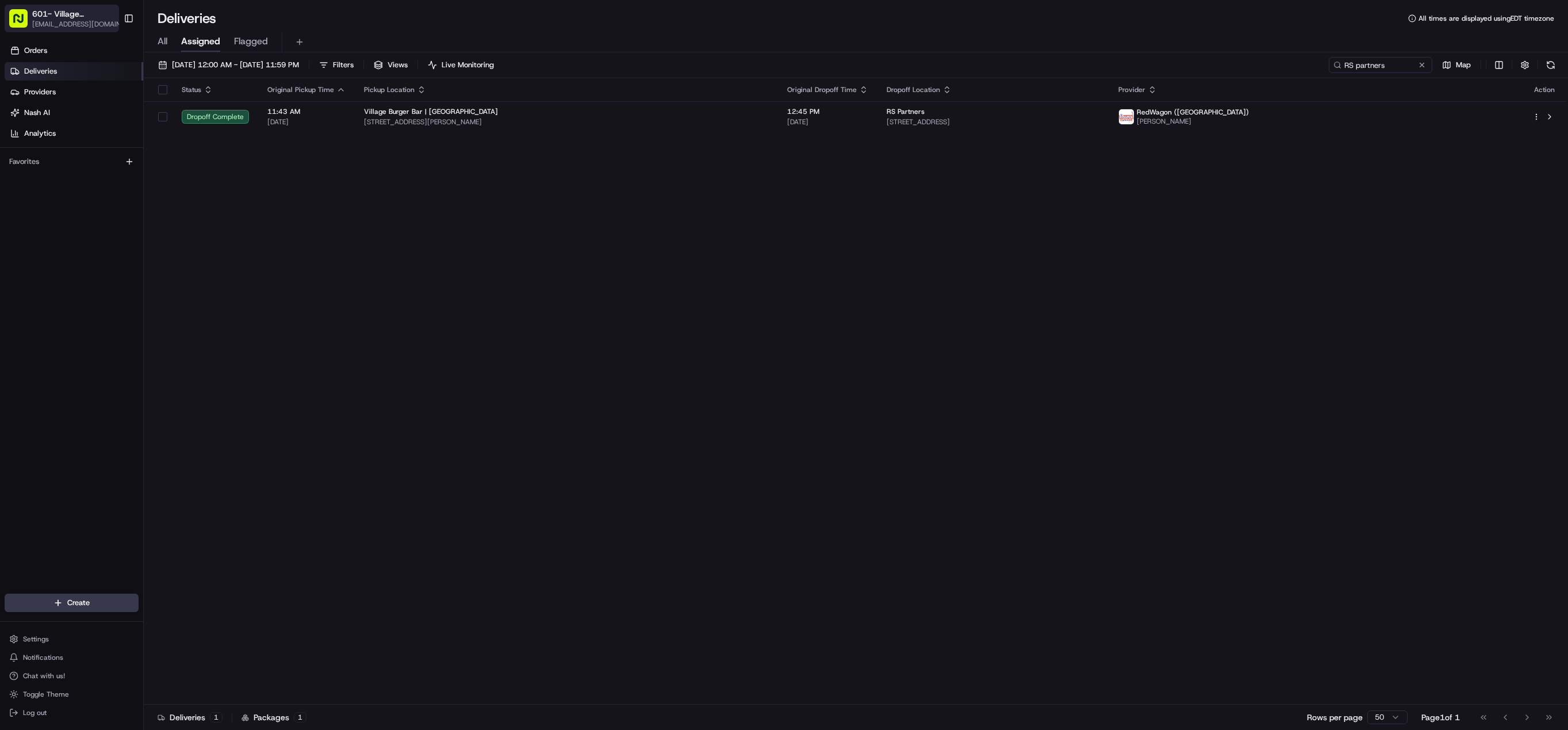
click at [62, 19] on span "[EMAIL_ADDRESS][DOMAIN_NAME]" at bounding box center [80, 24] width 96 height 9
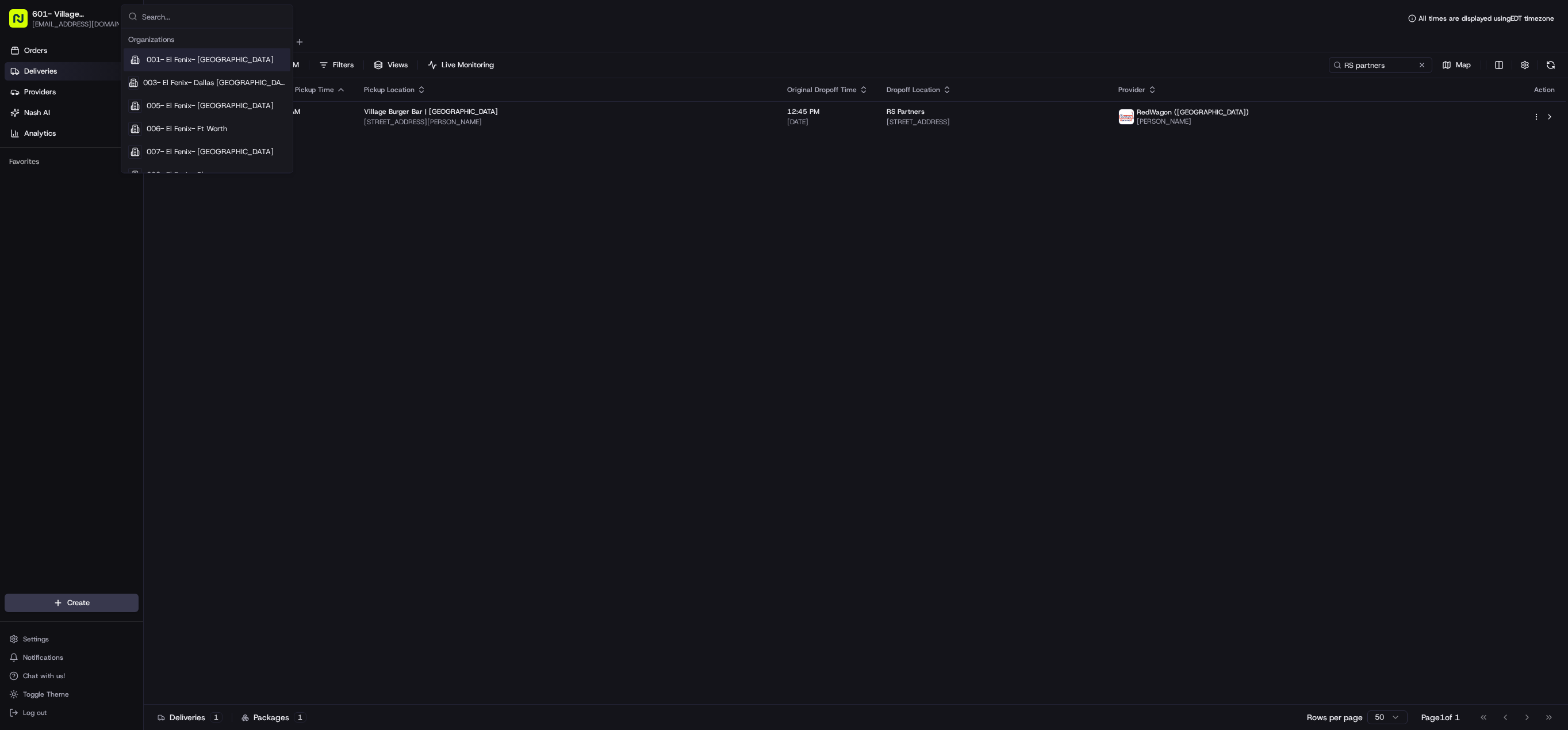
click at [197, 24] on input "text" at bounding box center [214, 17] width 144 height 23
type input "square"
click at [172, 97] on div "Square" at bounding box center [207, 94] width 167 height 23
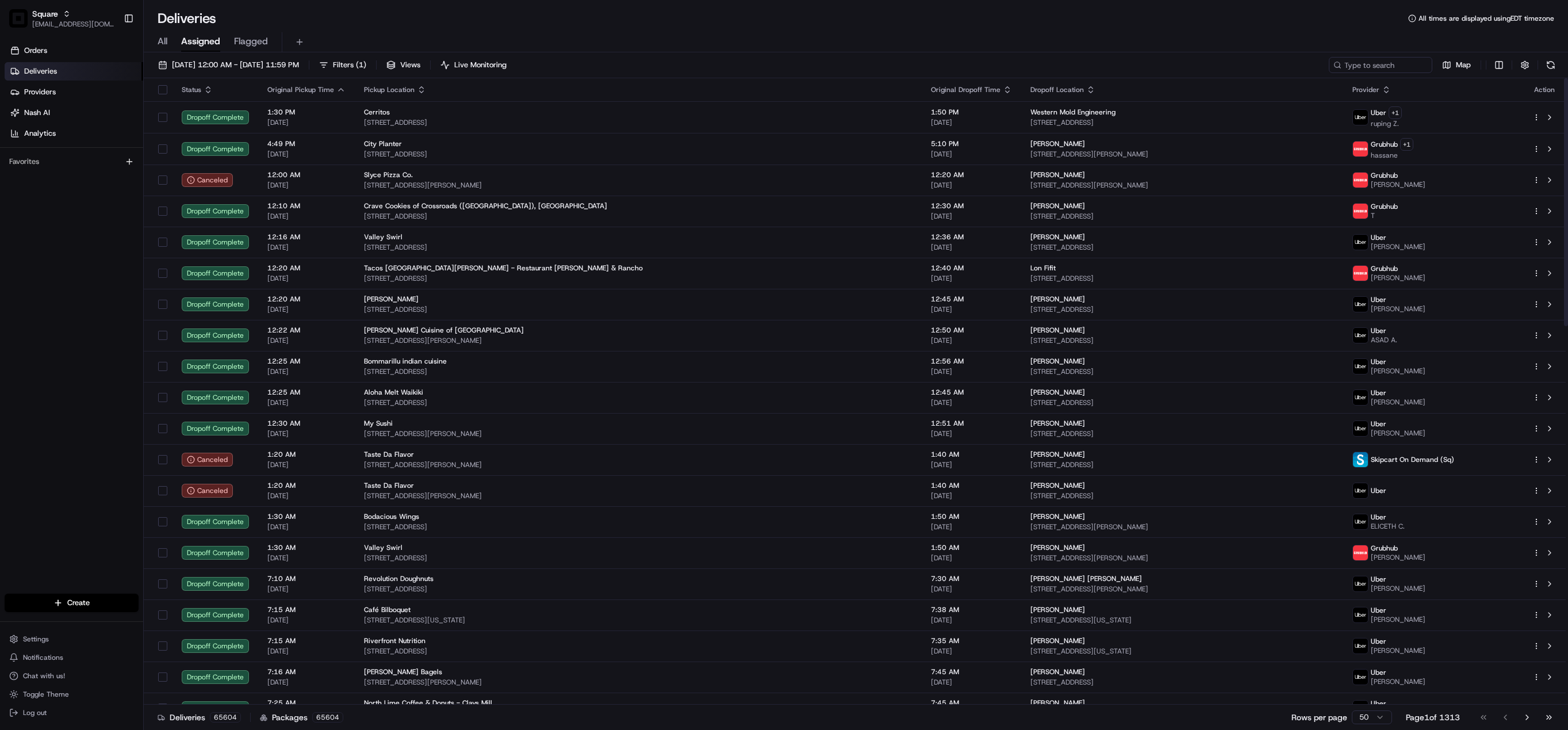
click at [1202, 19] on div "Deliveries All times are displayed using EDT timezone" at bounding box center [856, 18] width 1424 height 18
click at [1373, 66] on input at bounding box center [1363, 65] width 138 height 16
paste input "8388986"
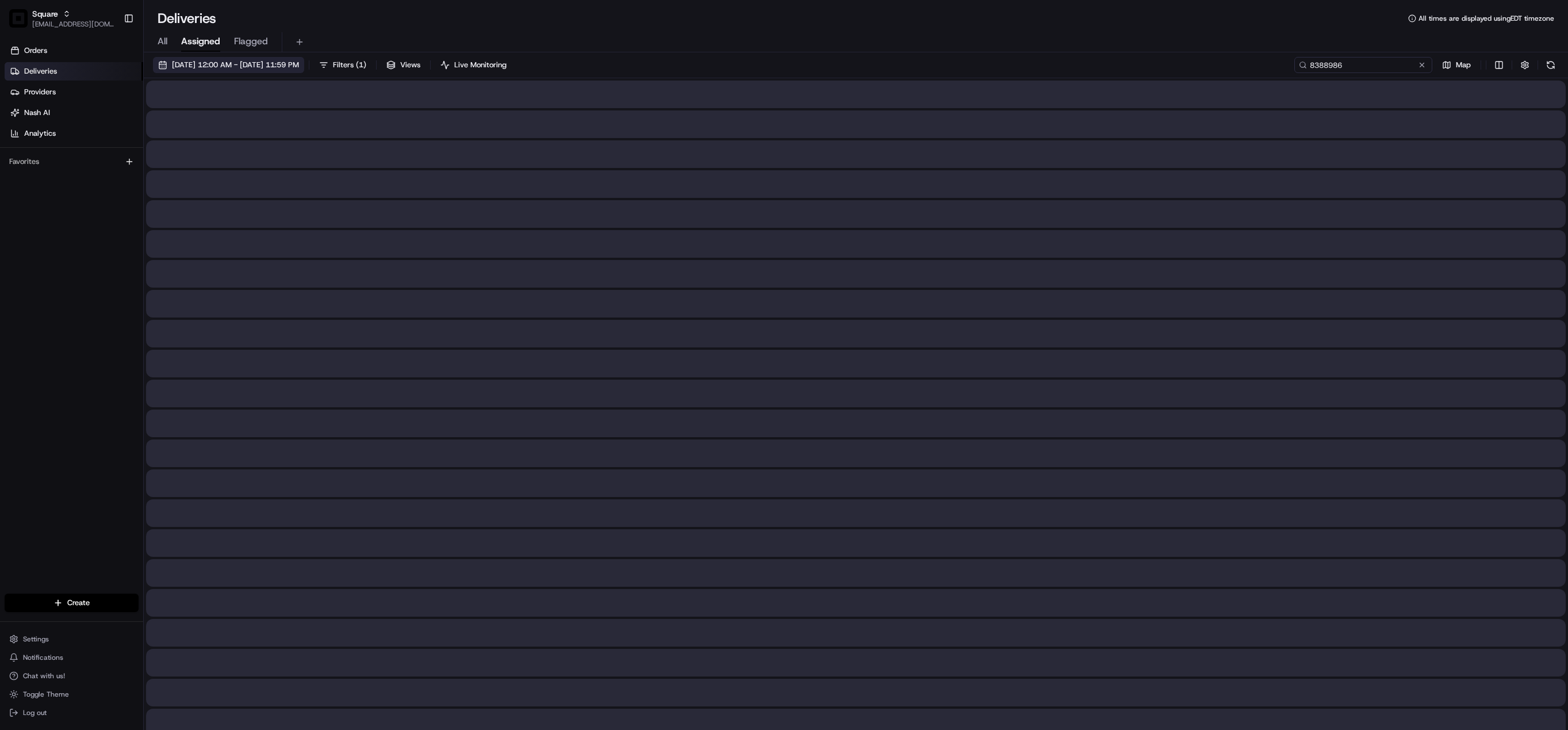
type input "8388986"
click at [240, 69] on span "[DATE] 12:00 AM - [DATE] 11:59 PM" at bounding box center [235, 65] width 127 height 10
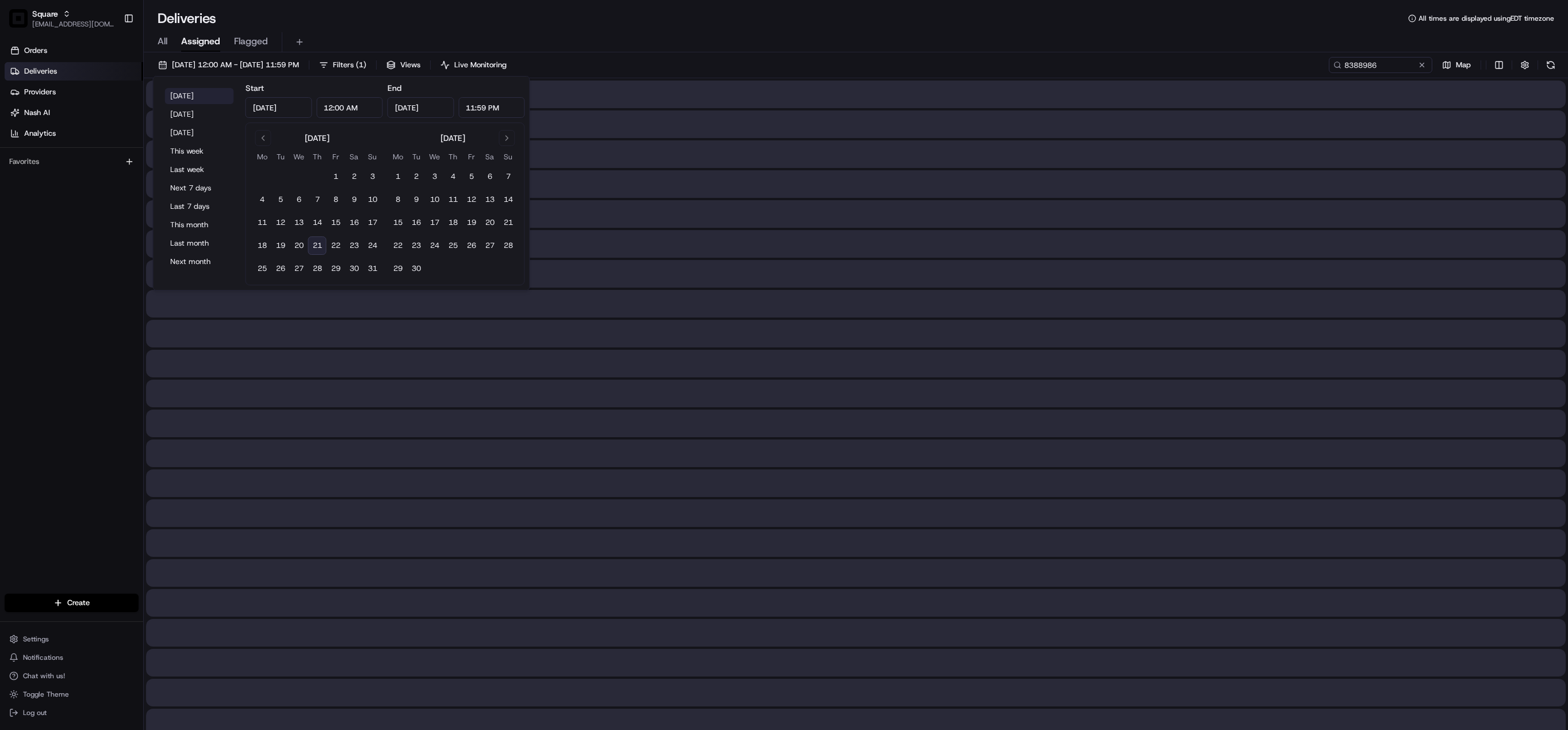
click at [181, 95] on button "[DATE]" at bounding box center [199, 96] width 69 height 16
type input "[DATE]"
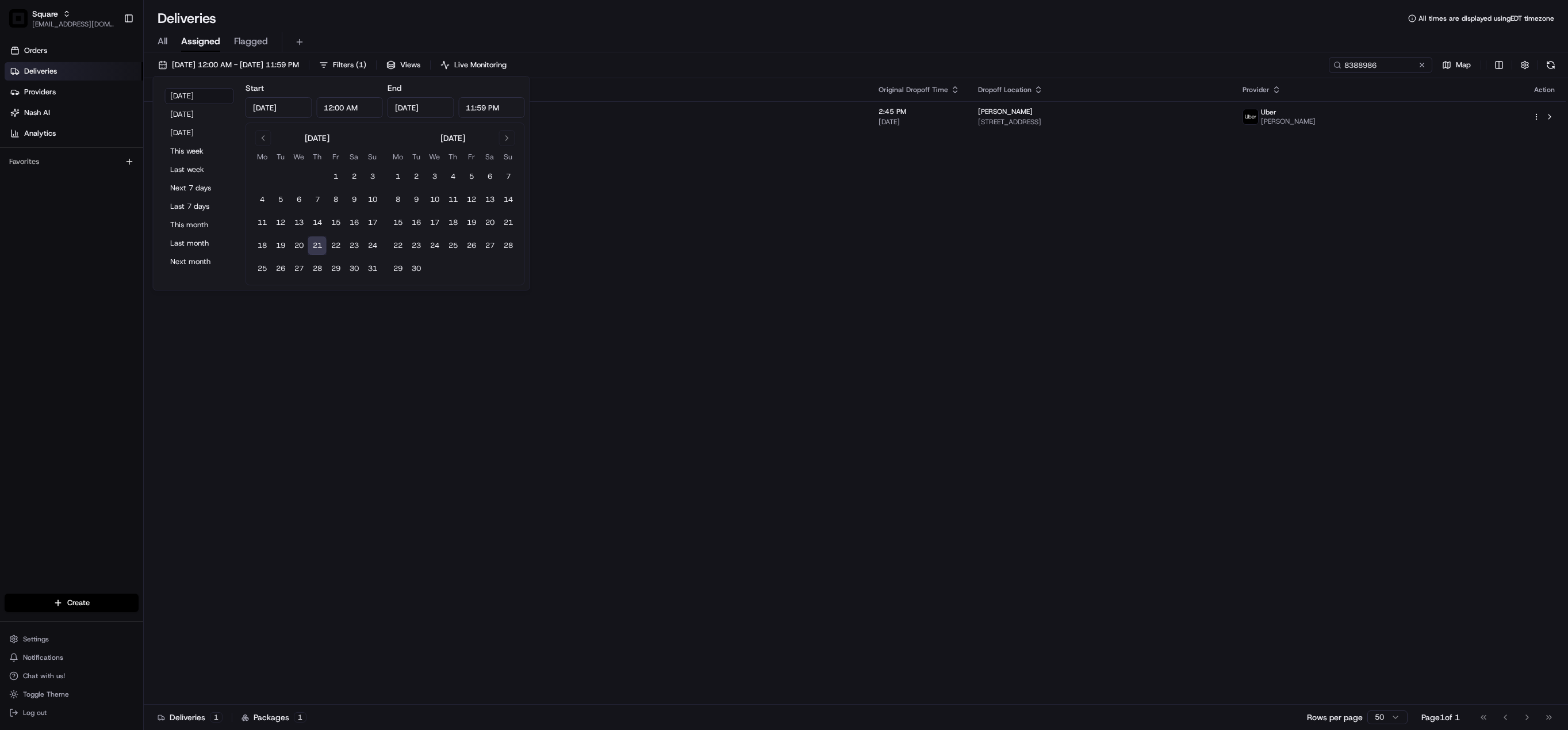
click at [979, 253] on div "Status Original Pickup Time Pickup Location Original Dropoff Time Dropoff Locat…" at bounding box center [855, 391] width 1422 height 626
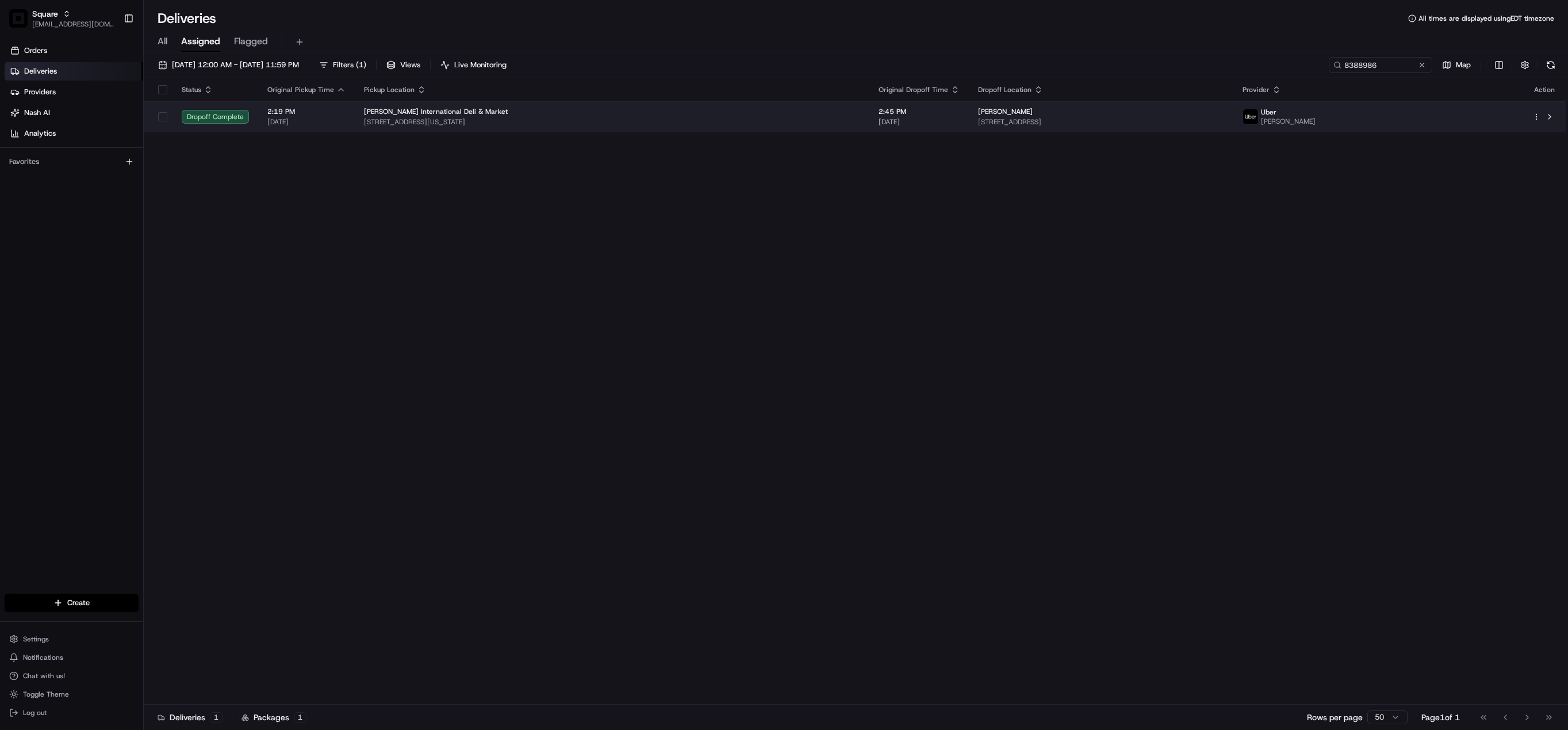
click at [751, 114] on div "[PERSON_NAME] International Deli & Market" at bounding box center [612, 111] width 496 height 9
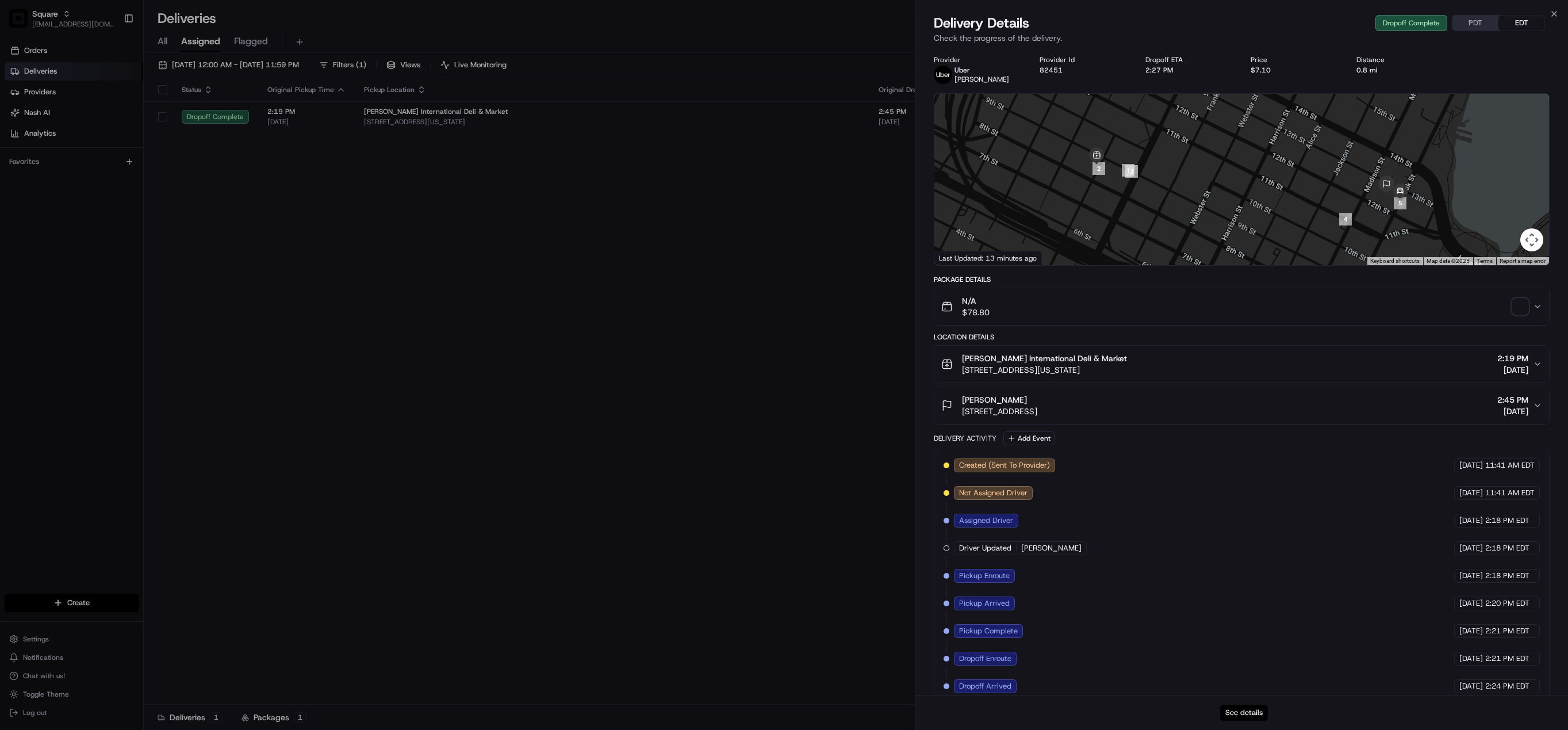
click at [1247, 713] on button "See details" at bounding box center [1244, 712] width 47 height 16
